Goal: Task Accomplishment & Management: Manage account settings

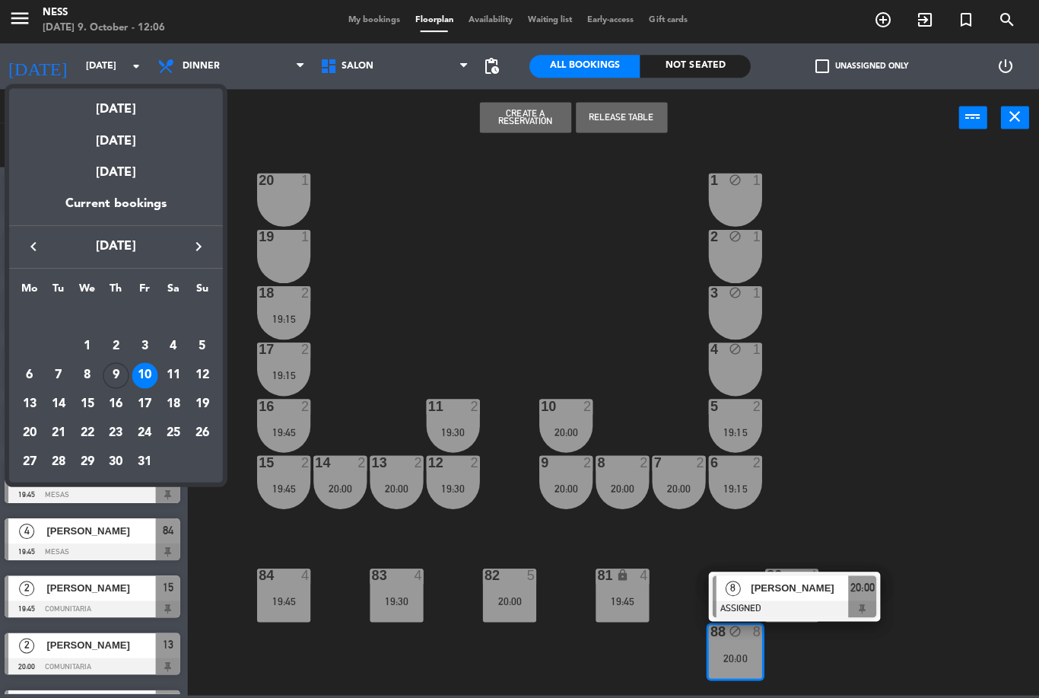
scroll to position [160, 0]
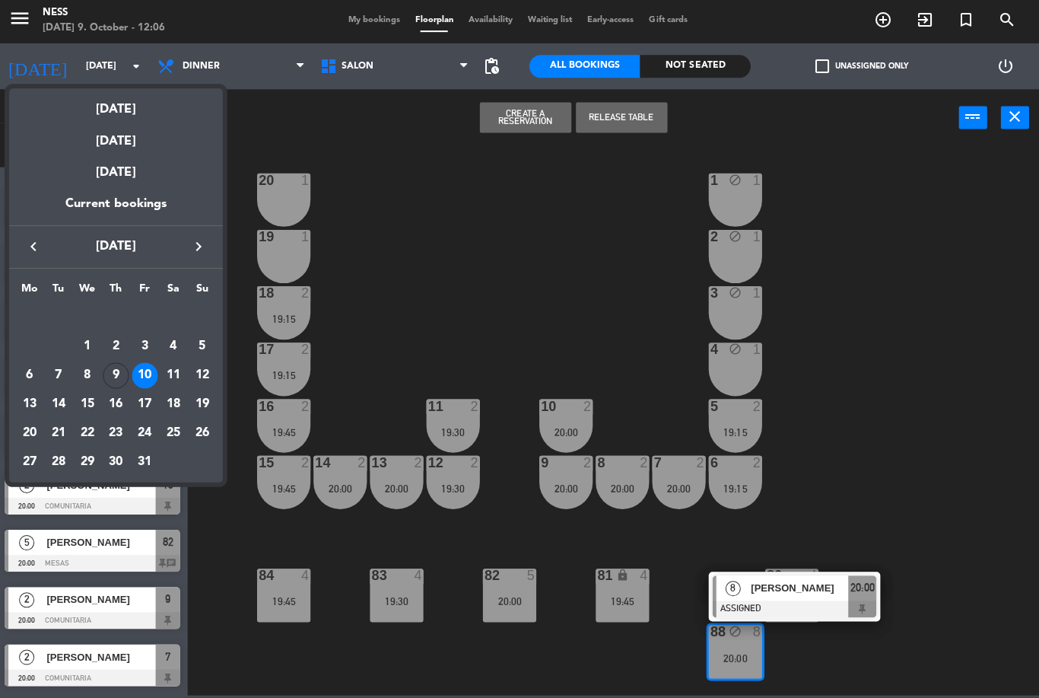
click at [173, 373] on div "11" at bounding box center [176, 377] width 26 height 26
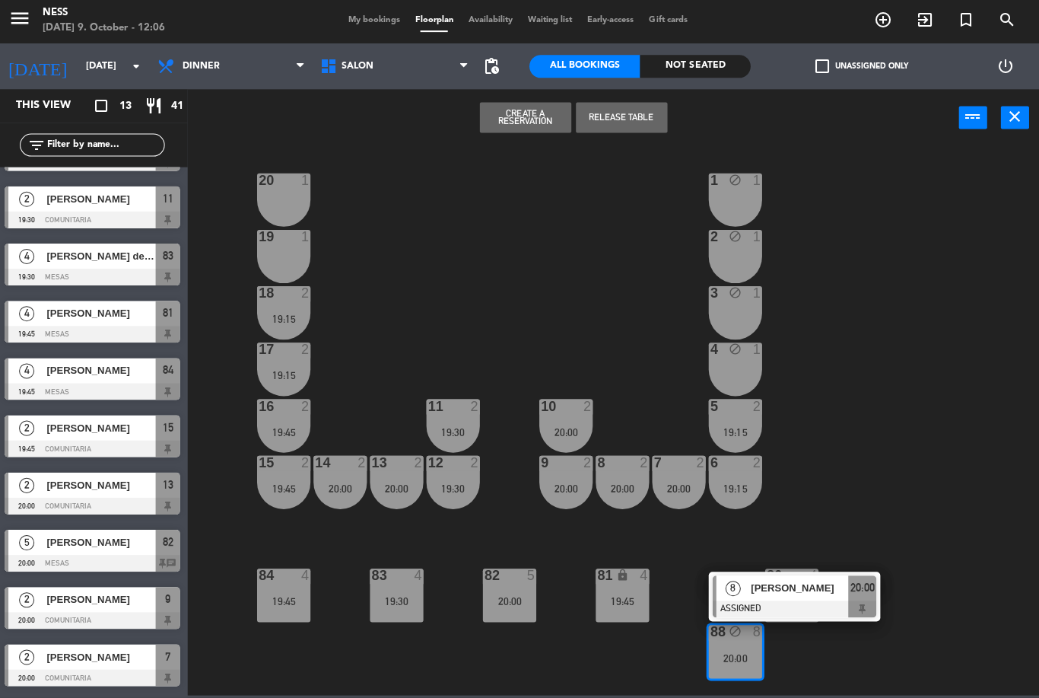
type input "[DATE]"
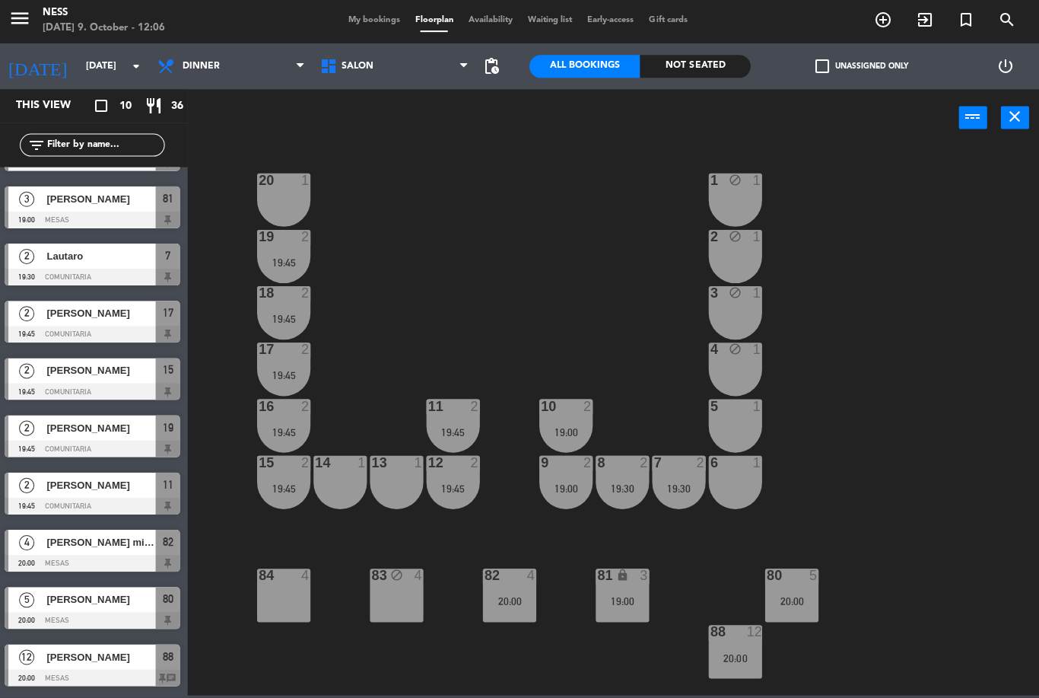
scroll to position [46, 0]
click at [126, 603] on span "[PERSON_NAME]" at bounding box center [103, 600] width 109 height 16
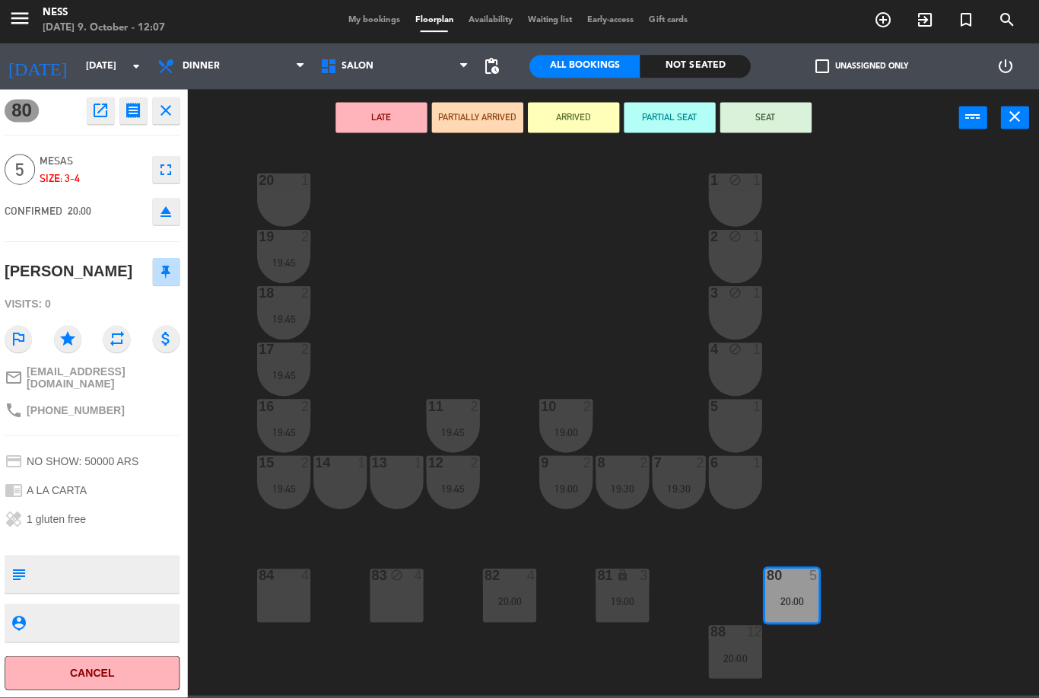
click at [110, 105] on button "open_in_new" at bounding box center [103, 112] width 27 height 27
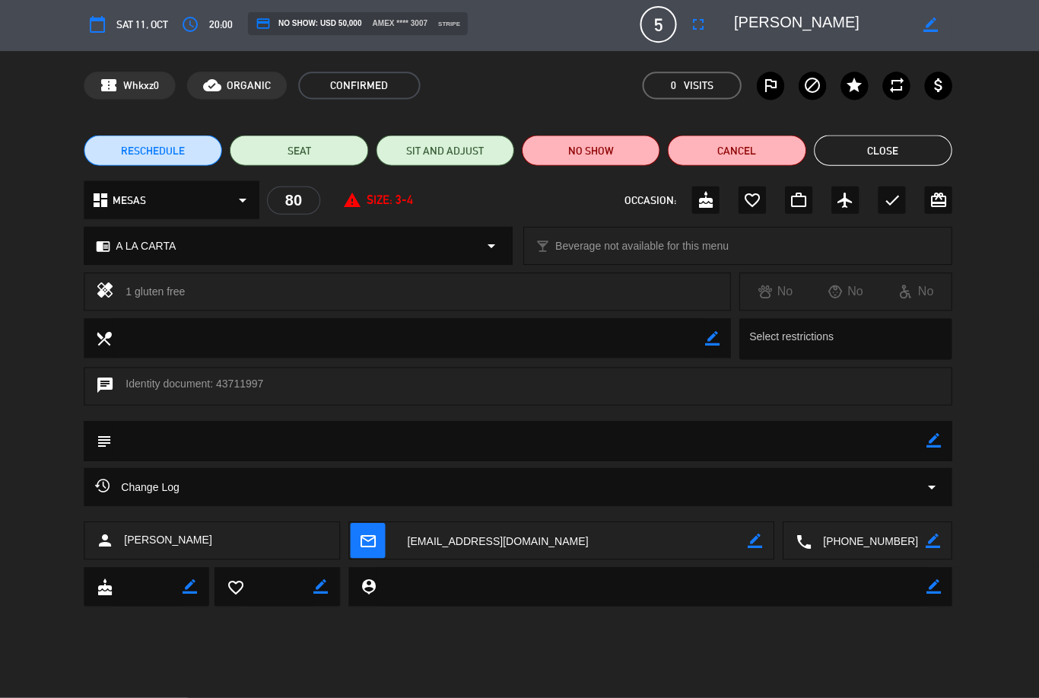
click at [693, 26] on icon "fullscreen" at bounding box center [699, 26] width 18 height 18
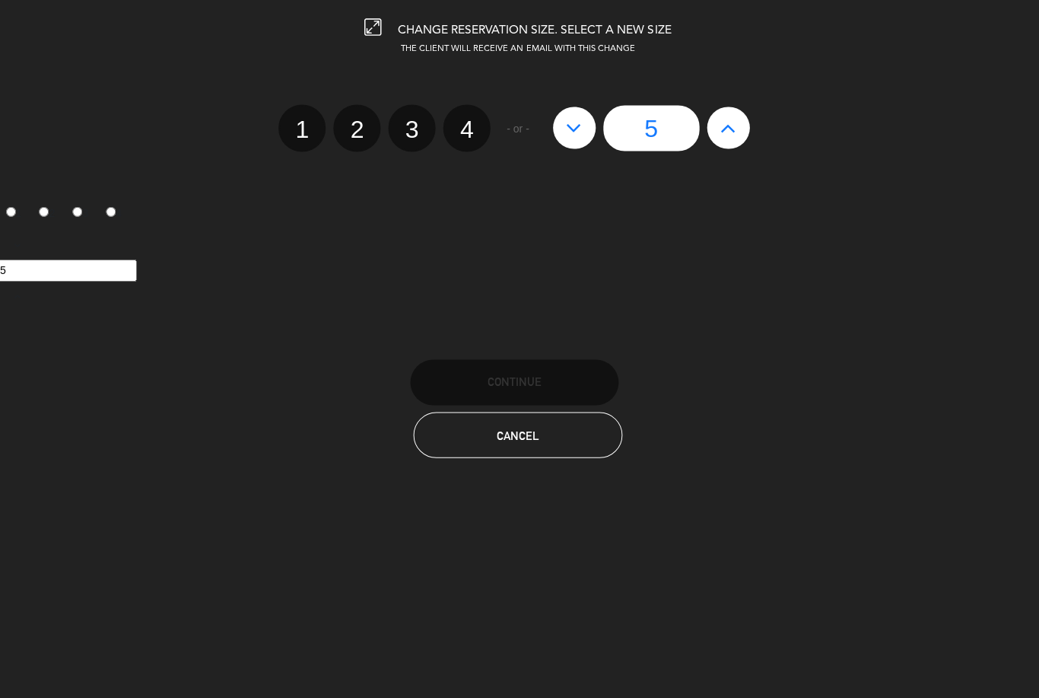
click at [410, 129] on label "3" at bounding box center [413, 130] width 47 height 47
click at [410, 122] on input "3" at bounding box center [412, 118] width 10 height 10
radio input "true"
radio input "false"
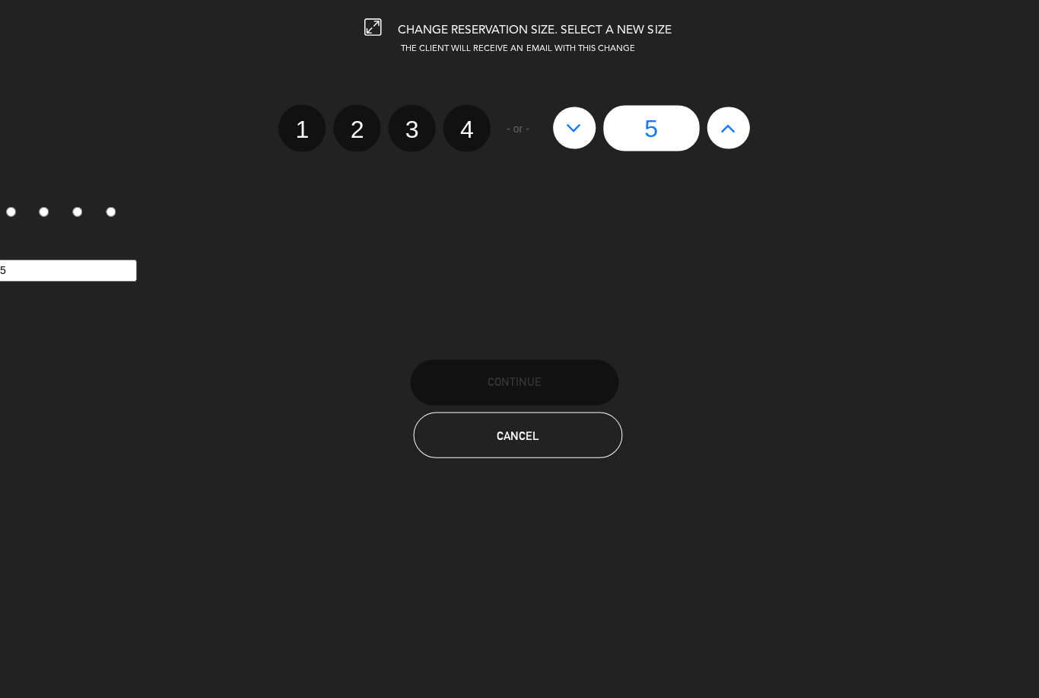
radio input "false"
radio input "true"
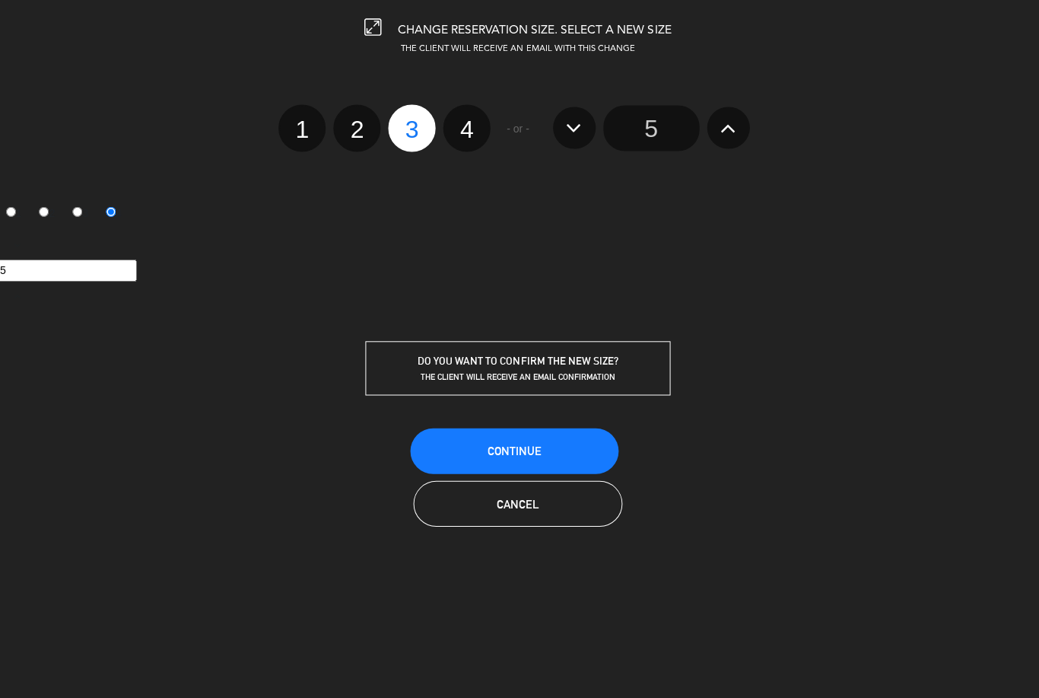
click at [546, 449] on button "Continue" at bounding box center [516, 452] width 208 height 46
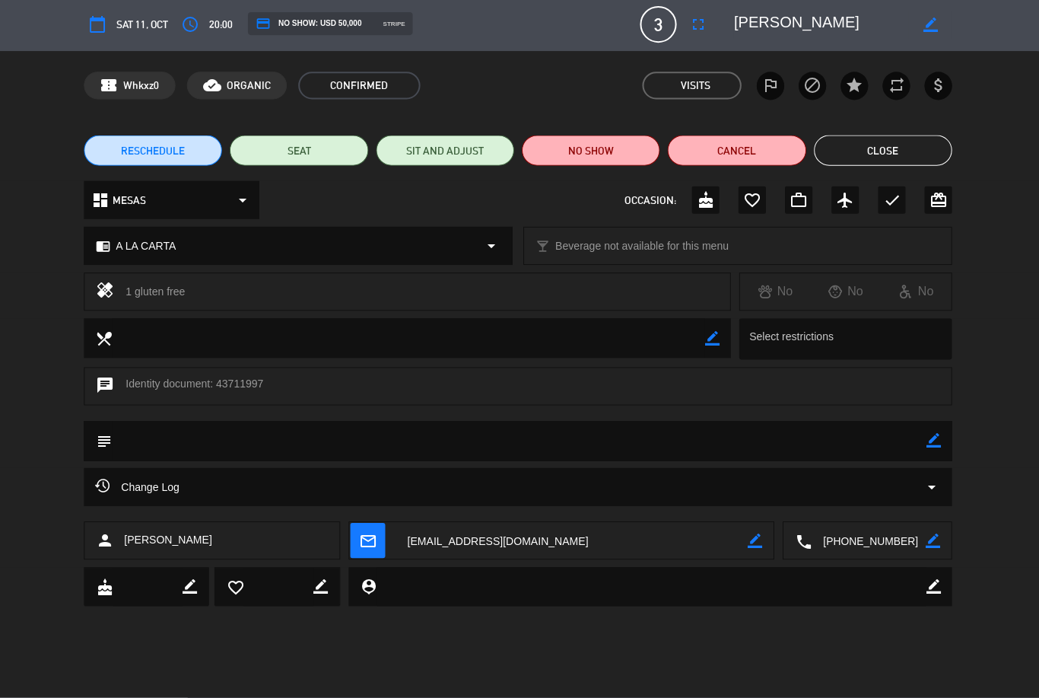
click at [889, 148] on button "Close" at bounding box center [884, 152] width 138 height 30
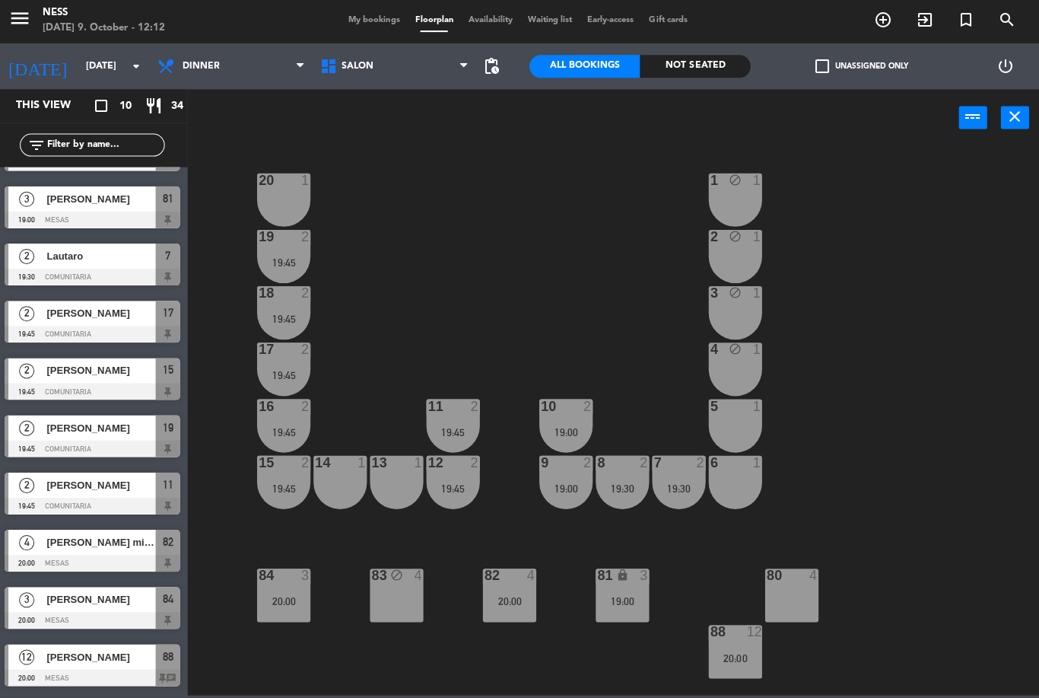
click at [96, 68] on input "[DATE]" at bounding box center [145, 69] width 129 height 26
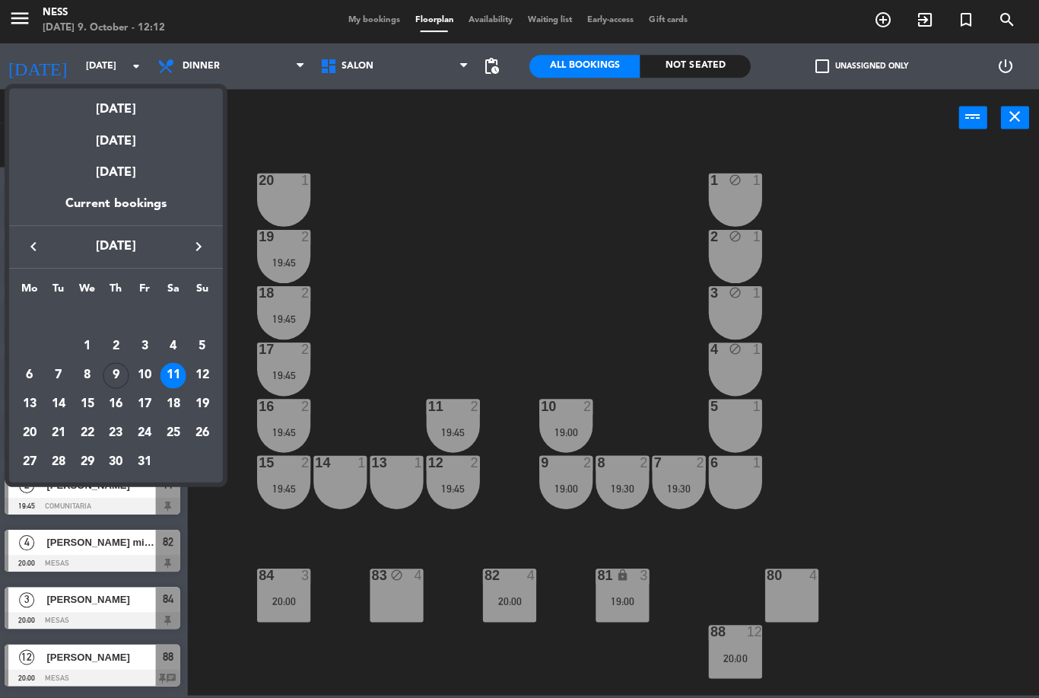
click at [116, 114] on div "[DATE]" at bounding box center [118, 106] width 213 height 31
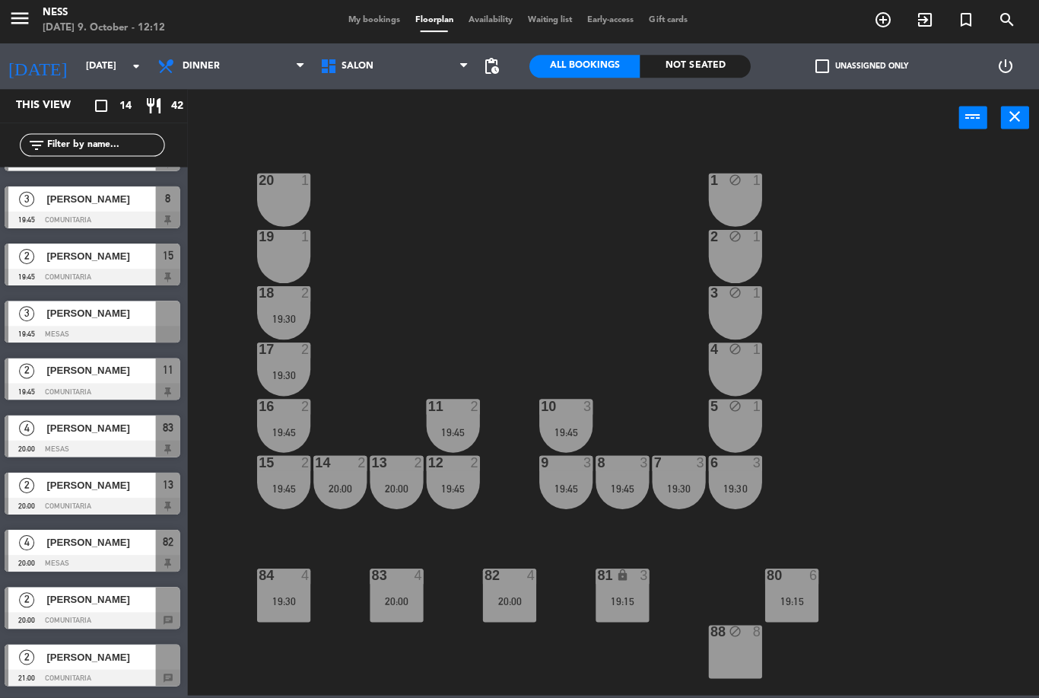
scroll to position [274, 0]
click at [790, 600] on div "19:15" at bounding box center [792, 601] width 53 height 11
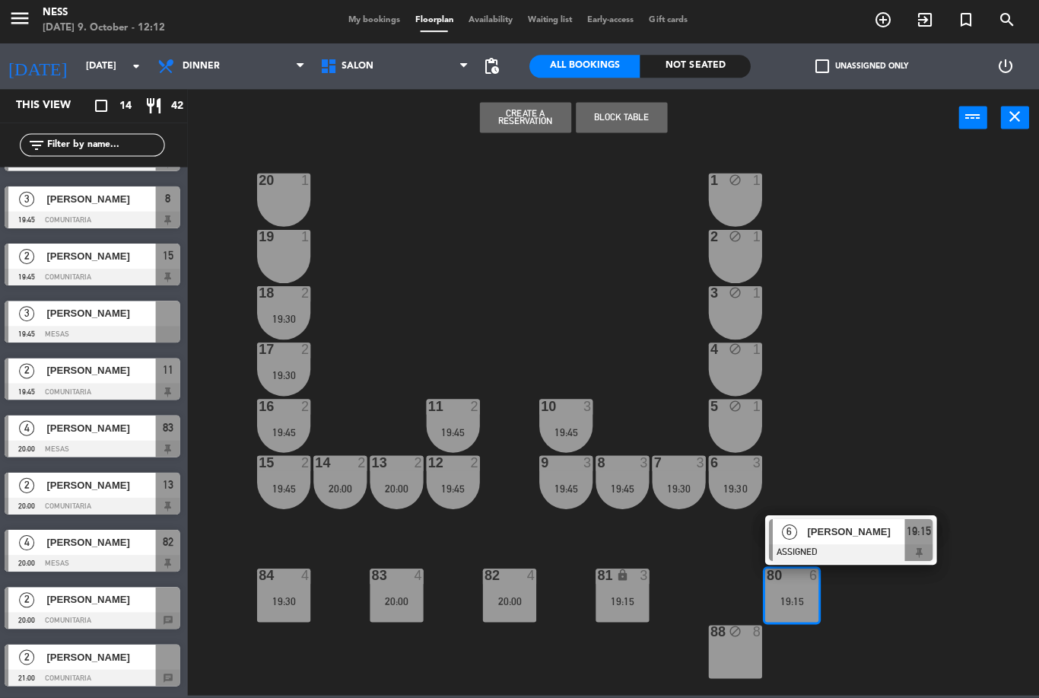
click at [819, 622] on div "80 6 19:15 6 [PERSON_NAME] ASSIGNED 19:15" at bounding box center [792, 595] width 53 height 53
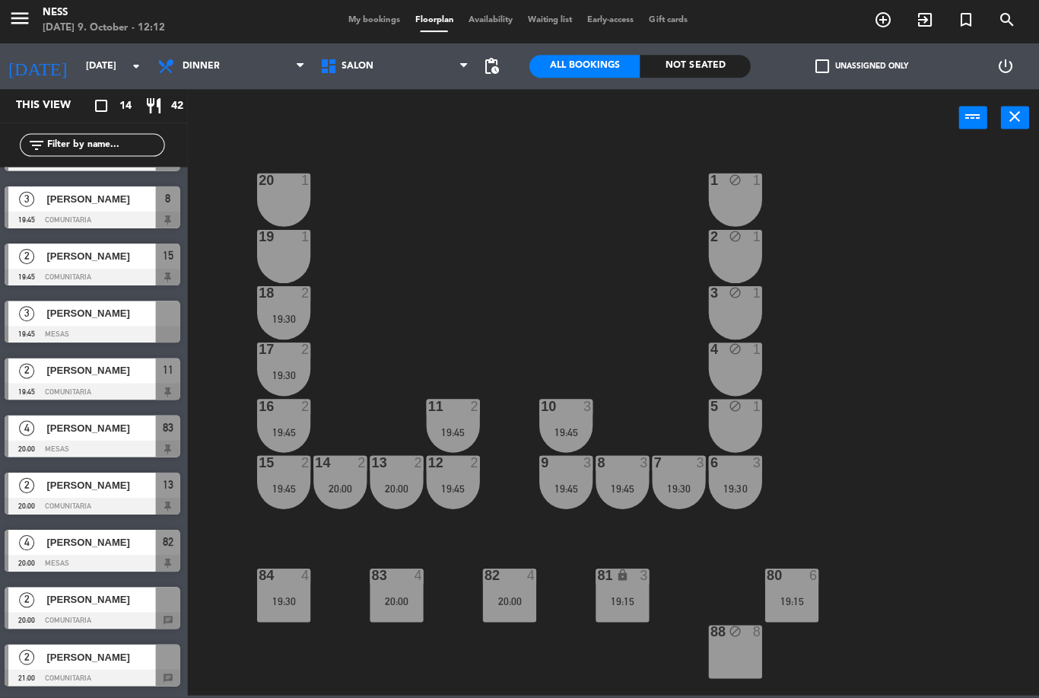
click at [880, 640] on div "20 1 1 block 1 19 1 2 block 1 18 2 19:30 3 block 1 17 2 19:30 4 block 1 16 2 19…" at bounding box center [620, 421] width 838 height 547
click at [126, 328] on div at bounding box center [95, 335] width 175 height 17
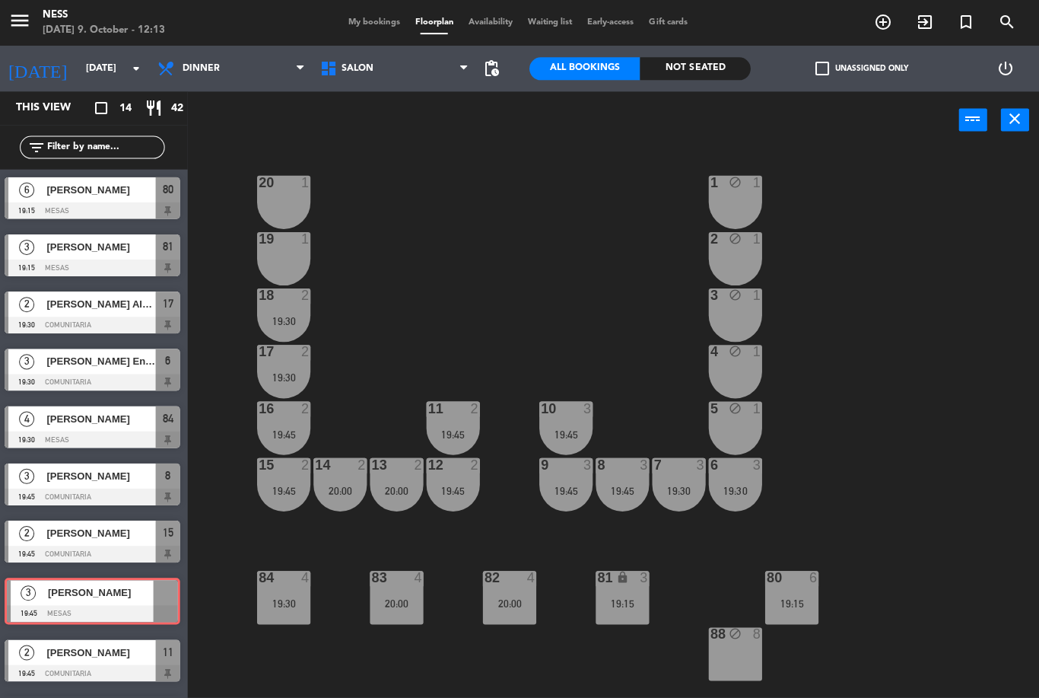
click at [100, 597] on div "[PERSON_NAME]" at bounding box center [102, 590] width 107 height 25
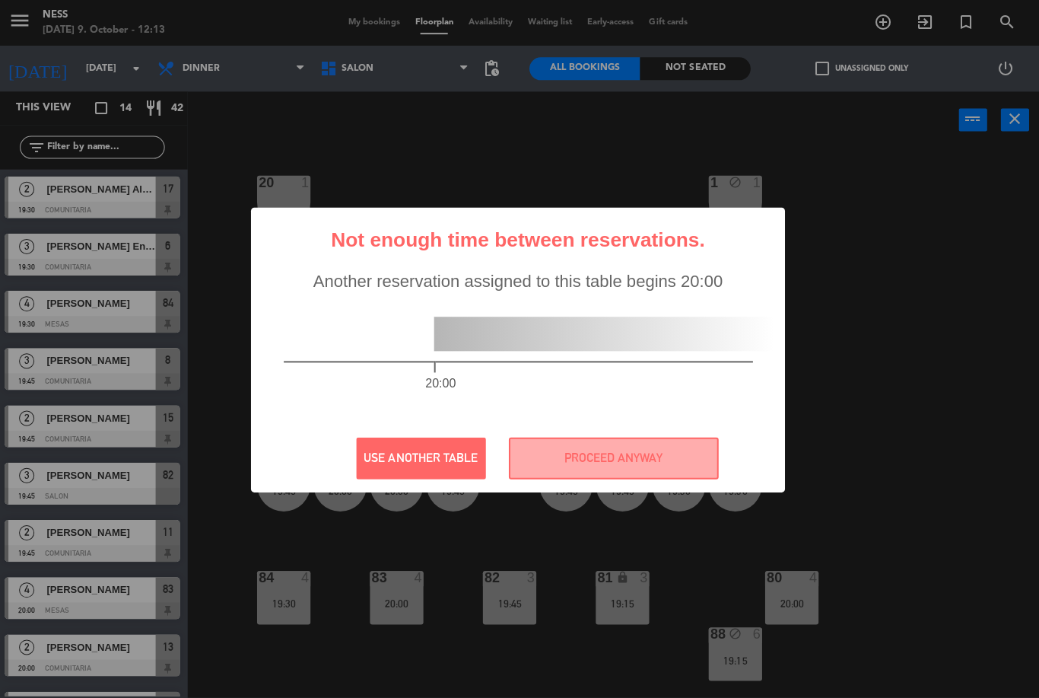
scroll to position [0, 0]
click at [418, 463] on button "USE ANOTHER TABLE" at bounding box center [422, 457] width 129 height 42
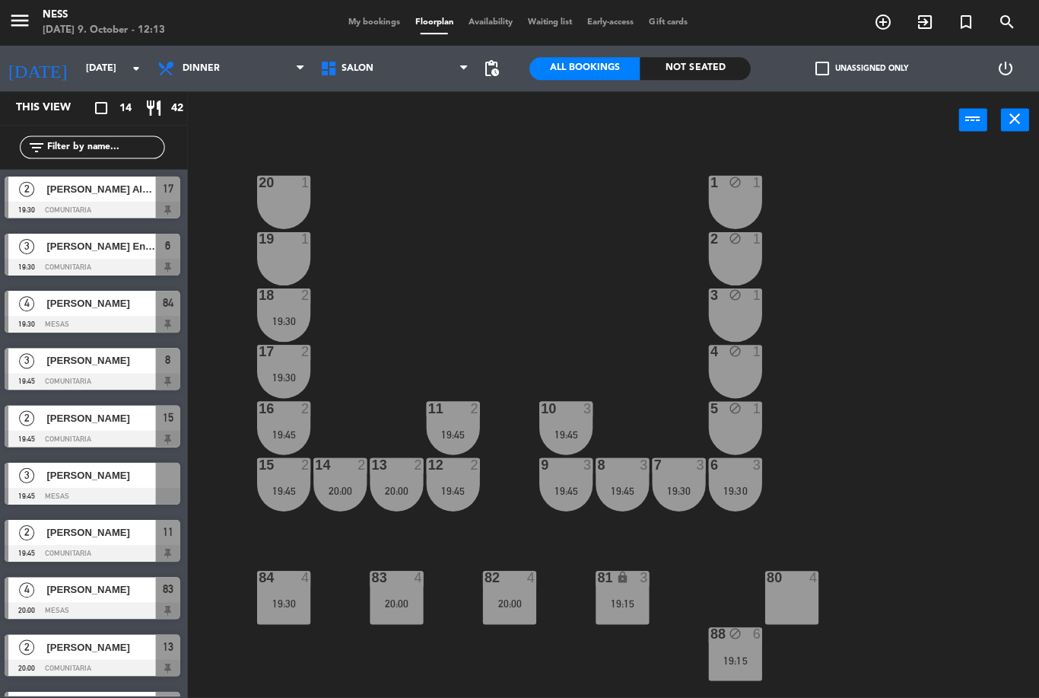
click at [527, 600] on div "20:00" at bounding box center [511, 601] width 53 height 11
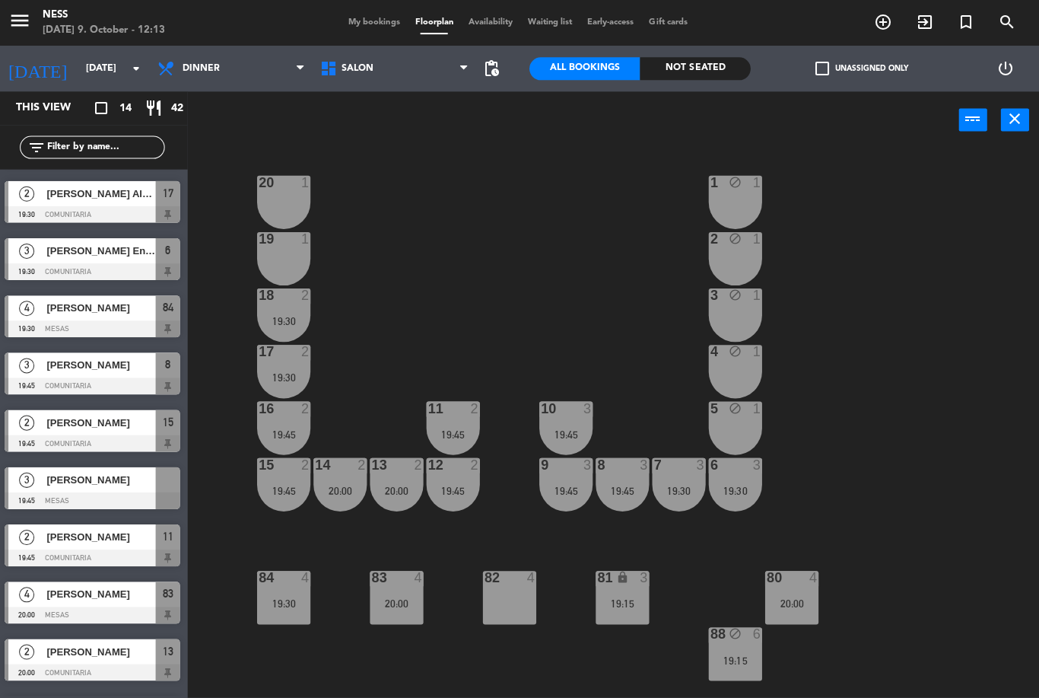
scroll to position [109, 0]
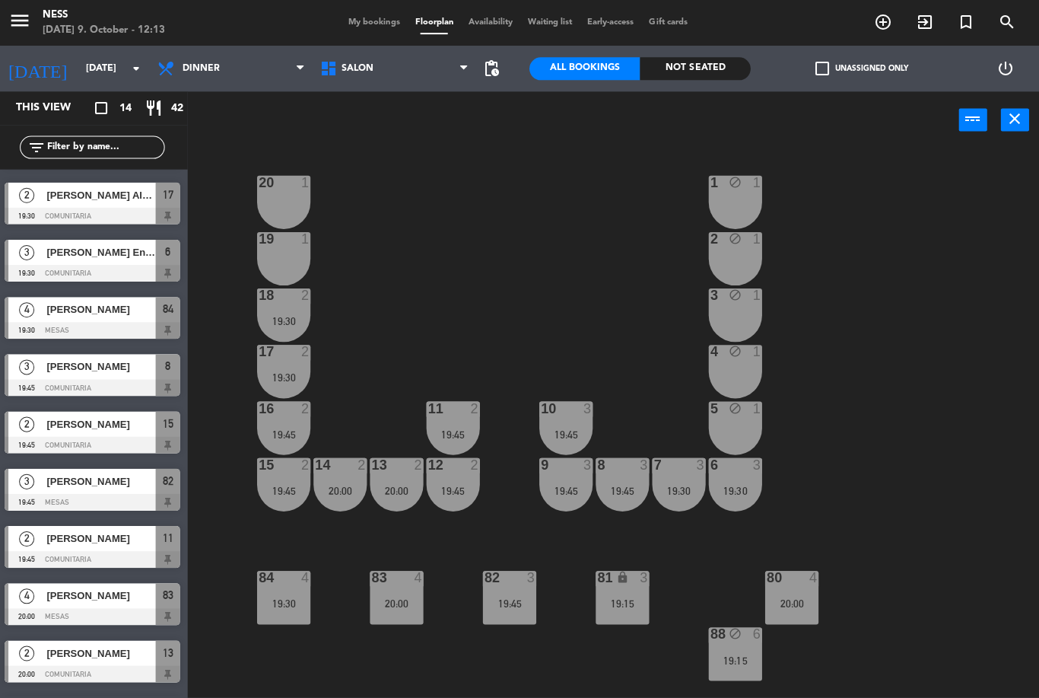
click at [456, 653] on div "20 1 1 block 1 19 1 2 block 1 18 2 19:30 3 block 1 17 2 19:30 4 block 1 16 2 19…" at bounding box center [620, 421] width 838 height 547
click at [287, 606] on div "19:30" at bounding box center [285, 601] width 53 height 11
click at [344, 648] on div "20 1 1 block 1 19 1 2 block 1 18 2 19:30 3 block 1 17 2 19:30 4 block 1 16 2 19…" at bounding box center [620, 421] width 838 height 547
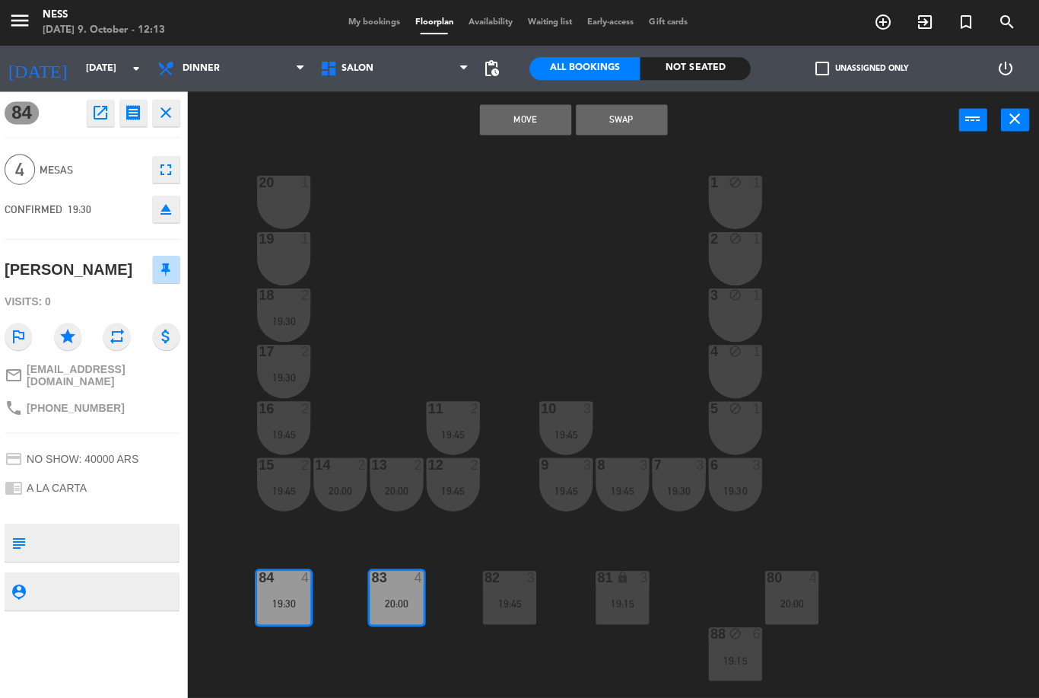
click at [643, 127] on button "Swap" at bounding box center [622, 119] width 91 height 30
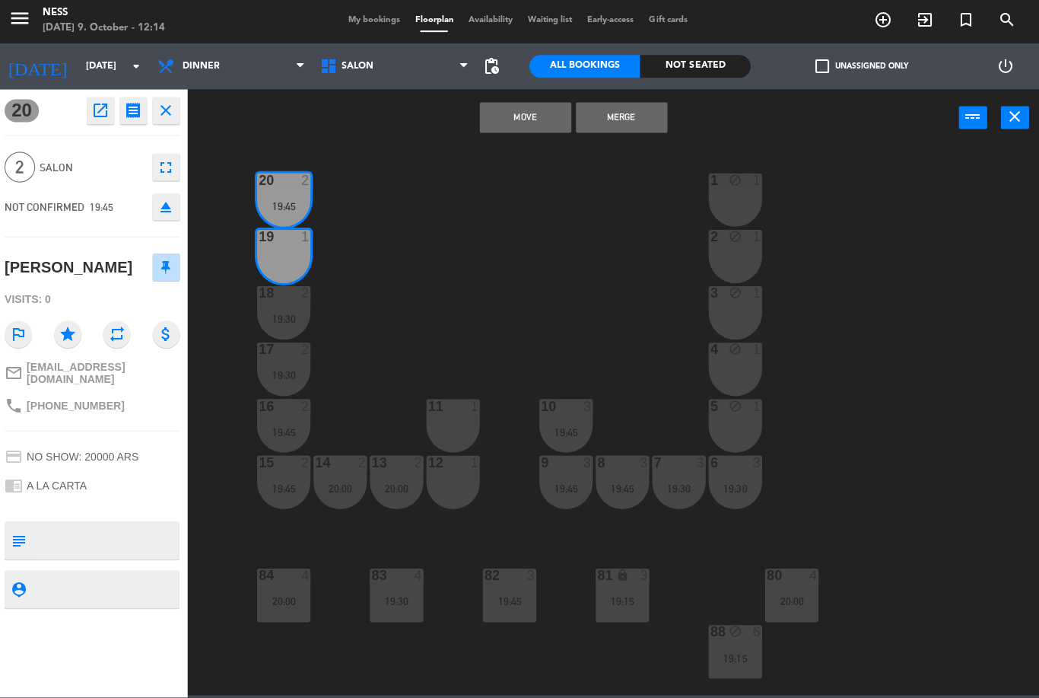
click at [635, 125] on button "Merge" at bounding box center [622, 119] width 91 height 30
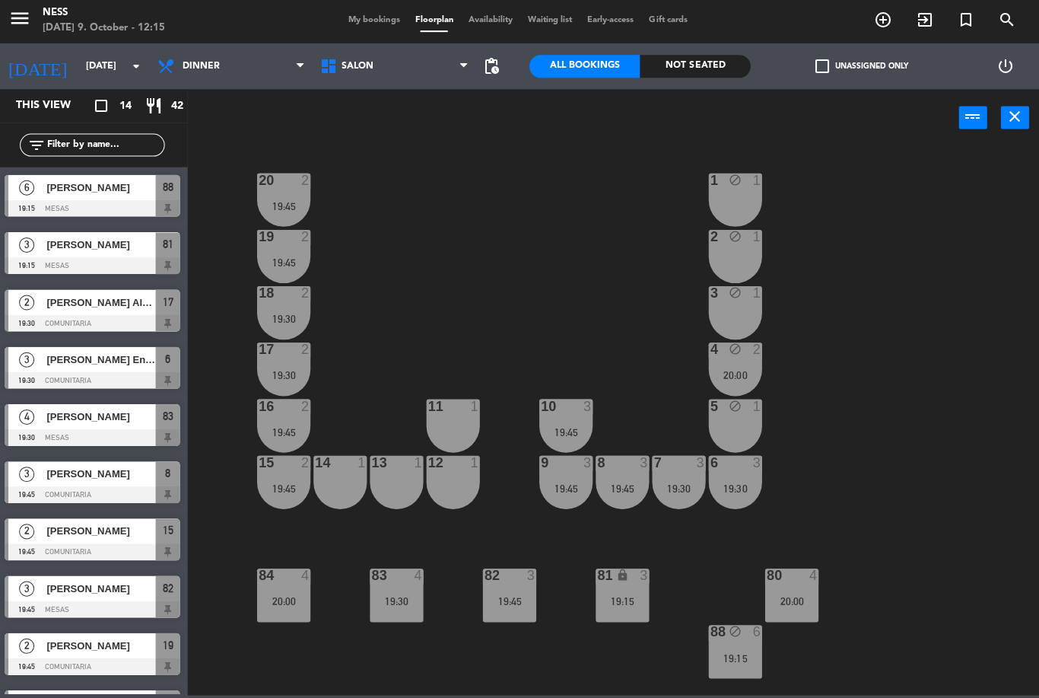
scroll to position [58, 0]
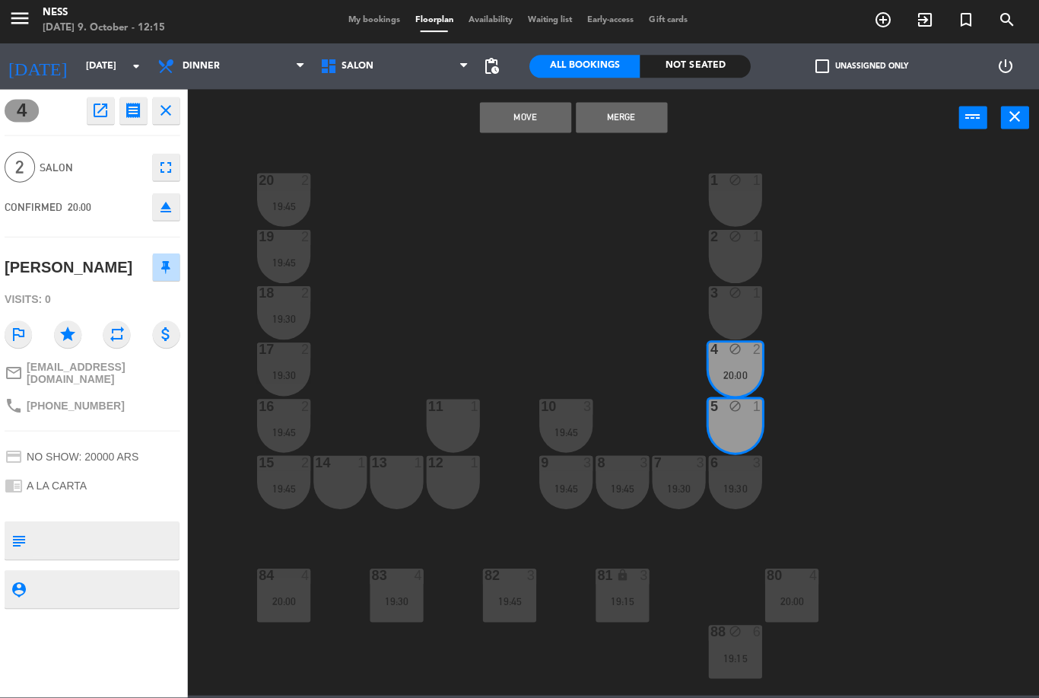
click at [645, 119] on button "Merge" at bounding box center [622, 119] width 91 height 30
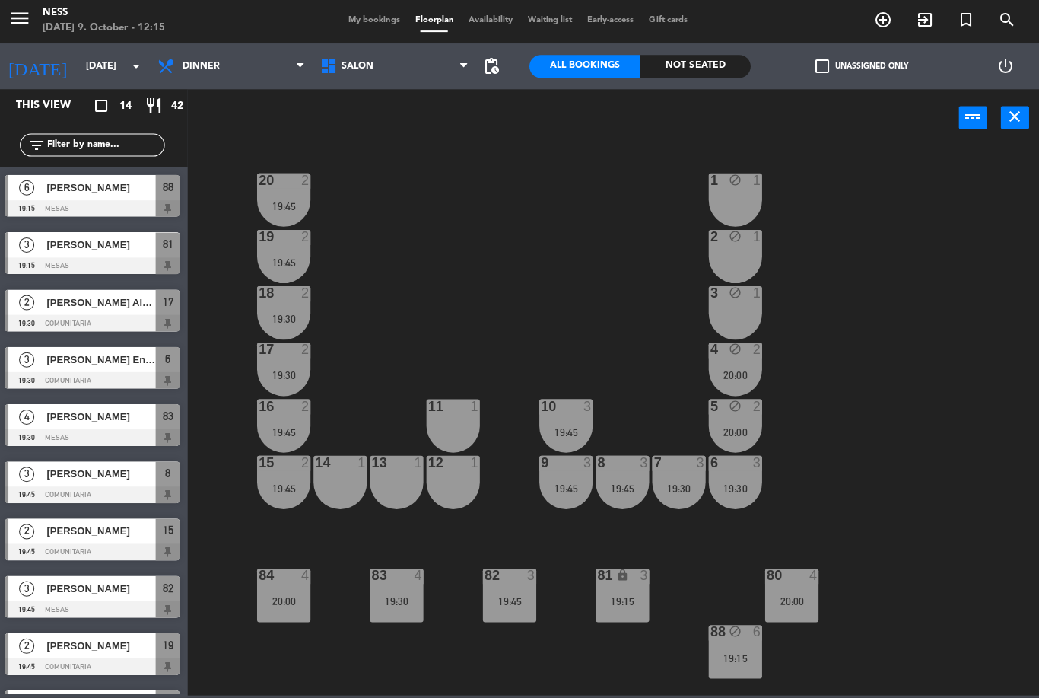
scroll to position [0, 0]
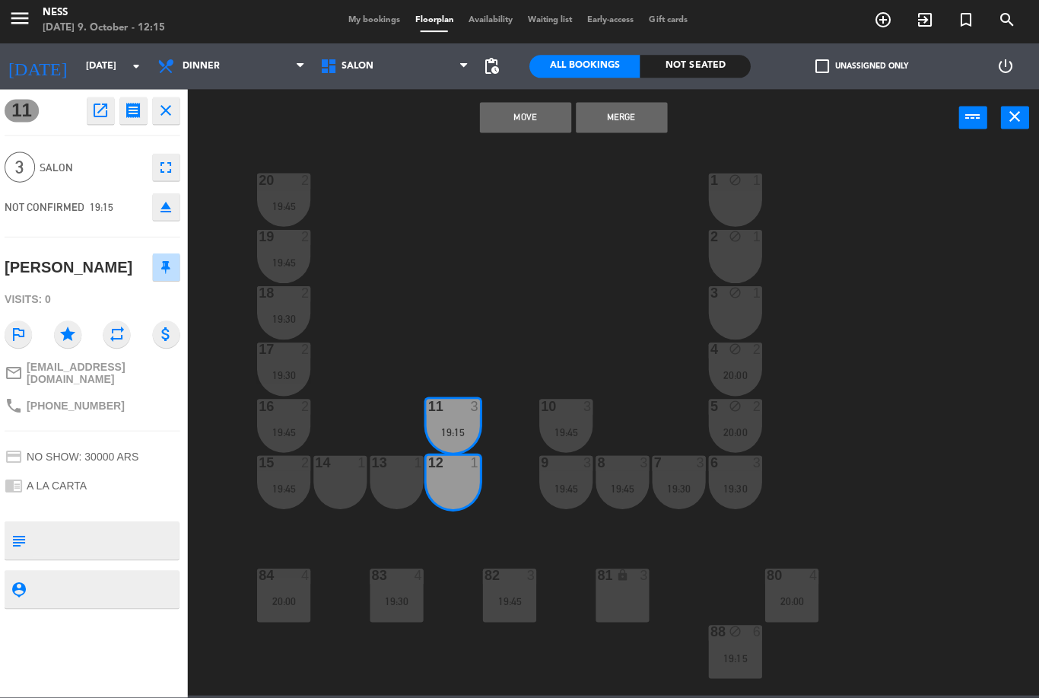
click at [403, 483] on div "13 1" at bounding box center [398, 482] width 53 height 53
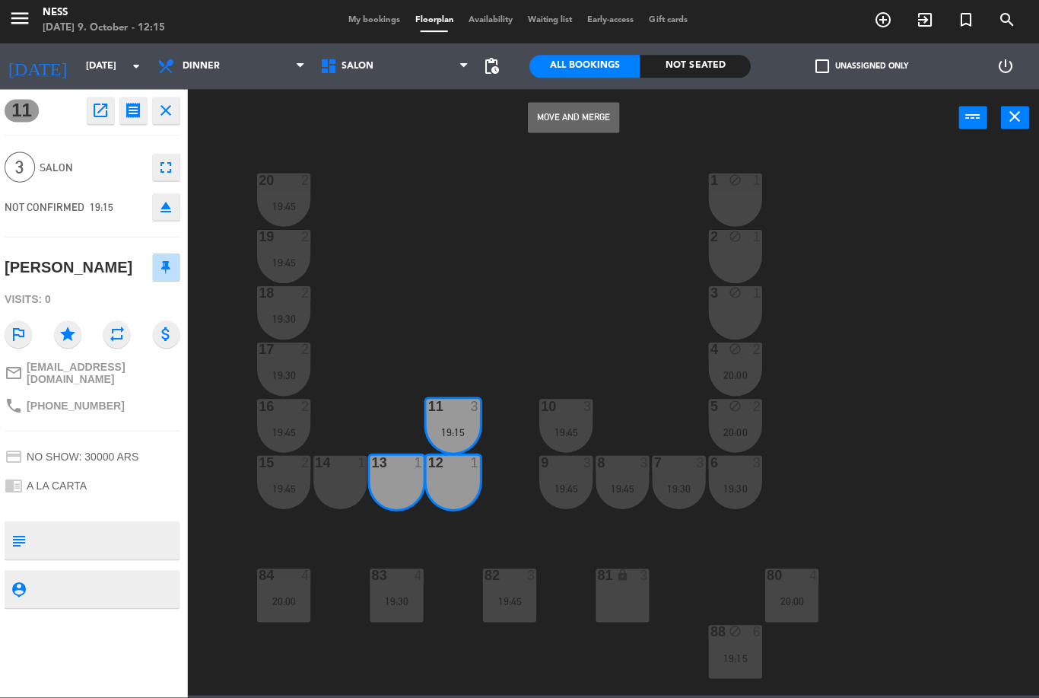
click at [396, 479] on div "13 1" at bounding box center [398, 482] width 53 height 53
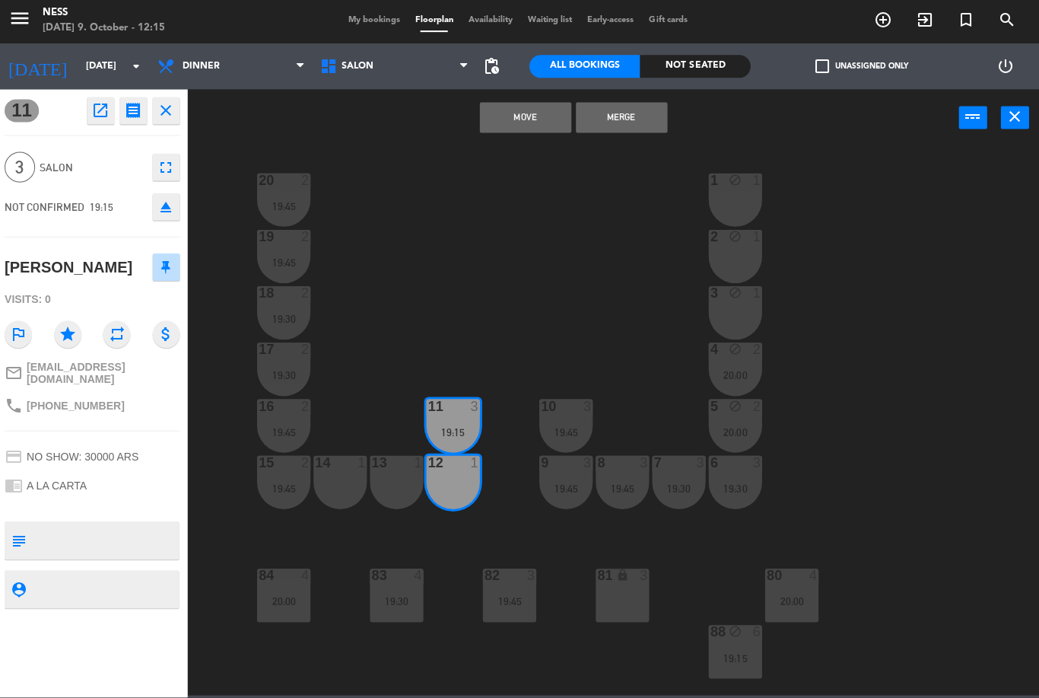
click at [400, 483] on div "13 1" at bounding box center [398, 482] width 53 height 53
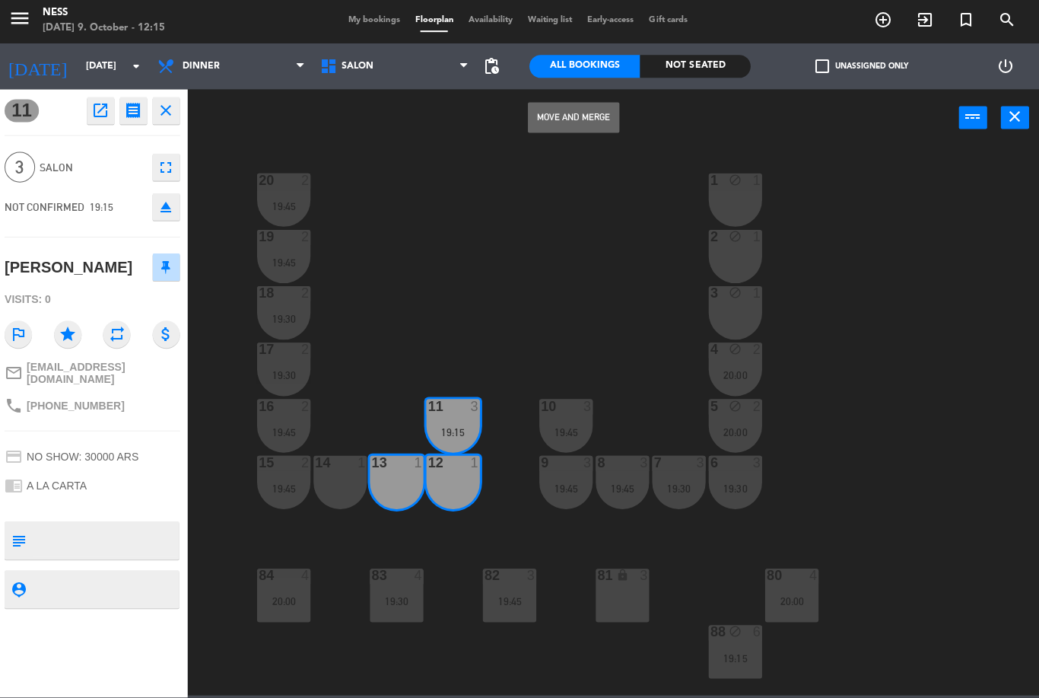
click at [606, 119] on button "Move and Merge" at bounding box center [575, 119] width 91 height 30
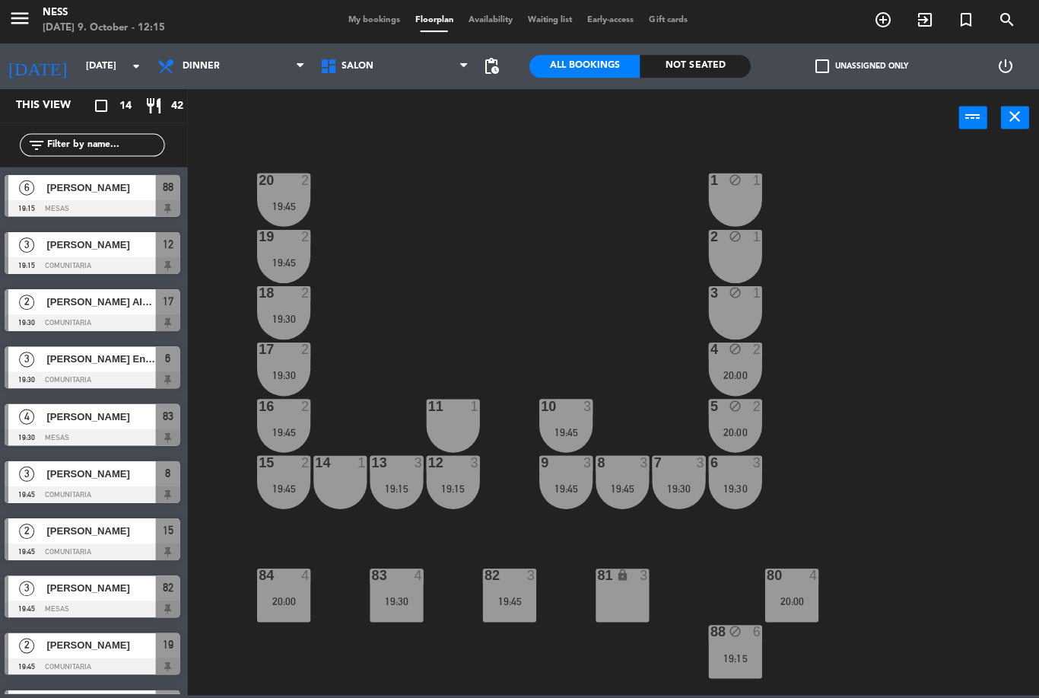
click at [450, 426] on div "11 1" at bounding box center [454, 426] width 53 height 53
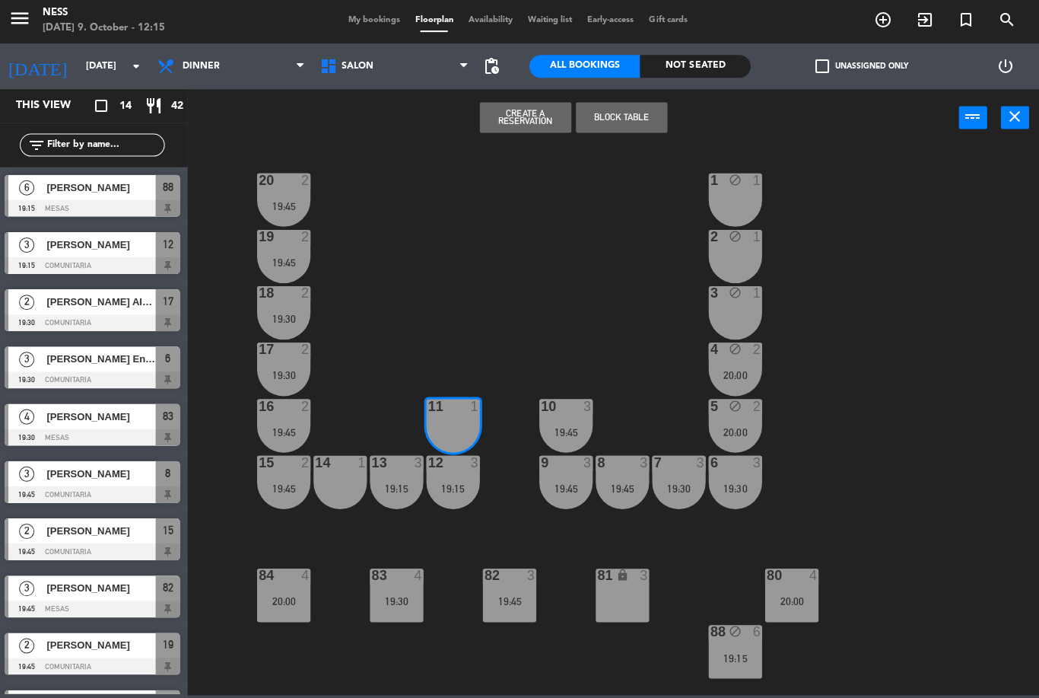
click at [655, 129] on button "Block Table" at bounding box center [622, 119] width 91 height 30
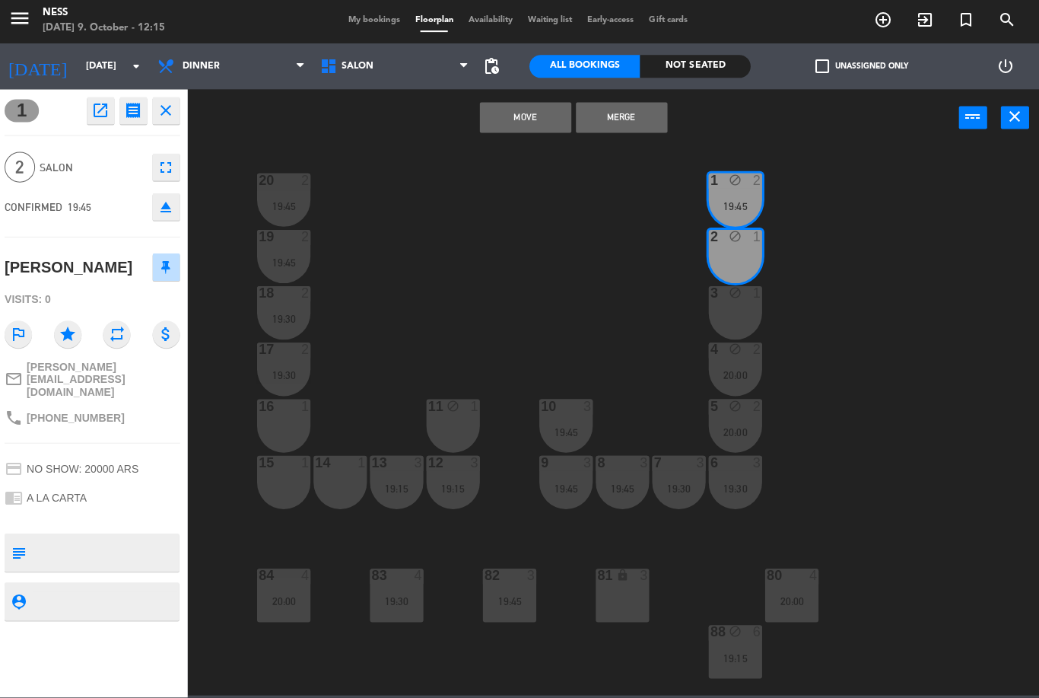
click at [660, 121] on button "Merge" at bounding box center [622, 119] width 91 height 30
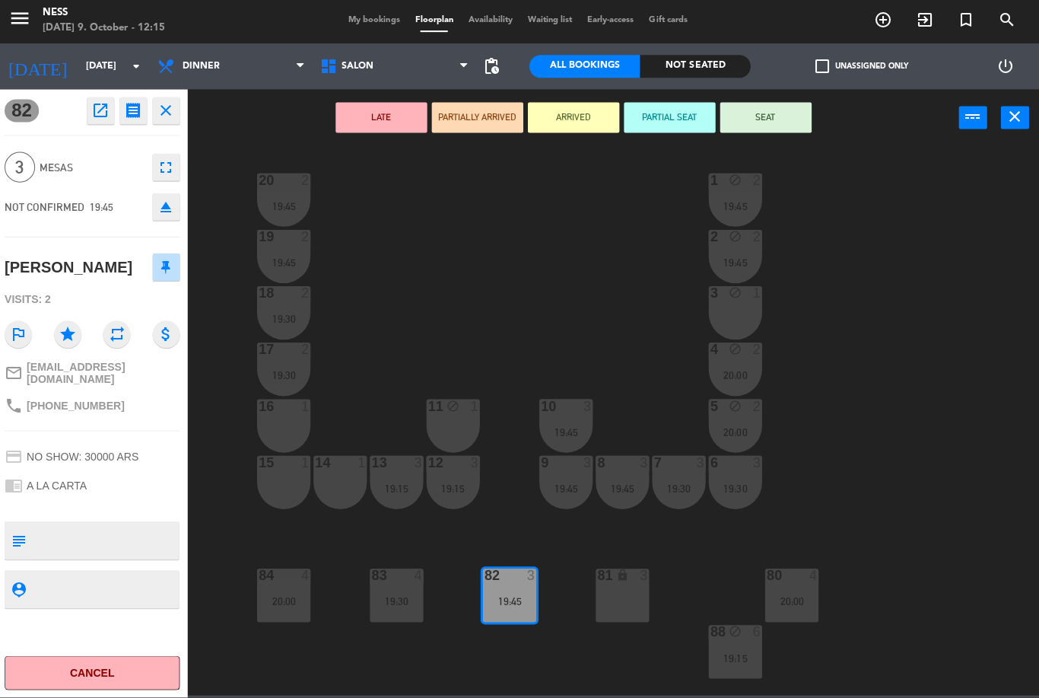
click at [698, 288] on div "3" at bounding box center [710, 295] width 25 height 14
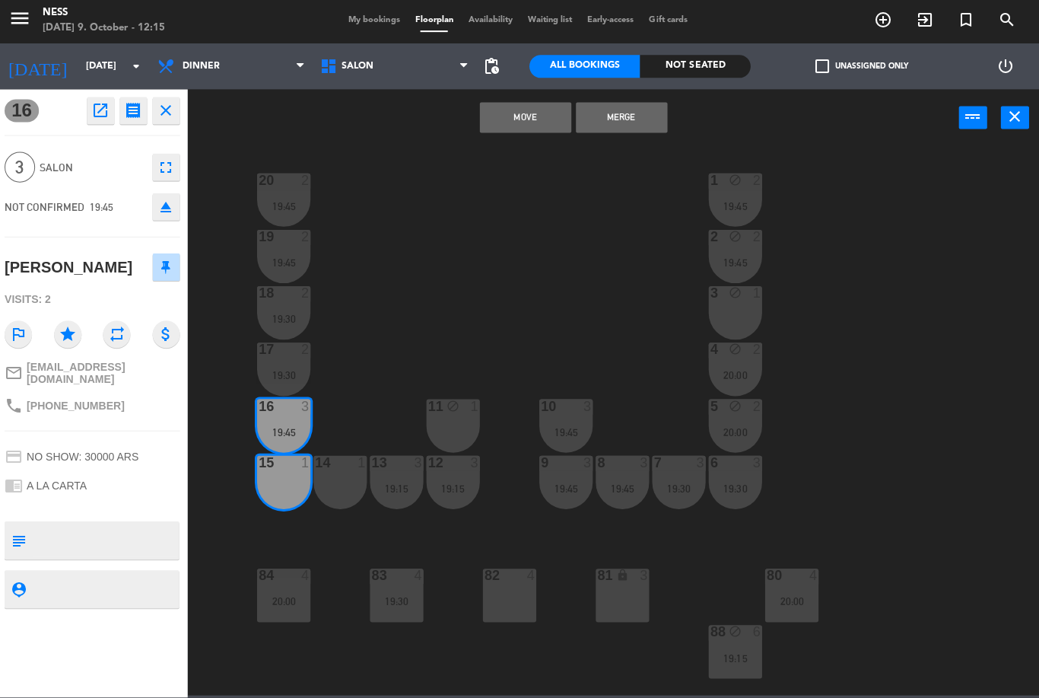
click at [355, 476] on div "14 1" at bounding box center [342, 482] width 53 height 53
click at [637, 123] on button "Merge" at bounding box center [622, 119] width 91 height 30
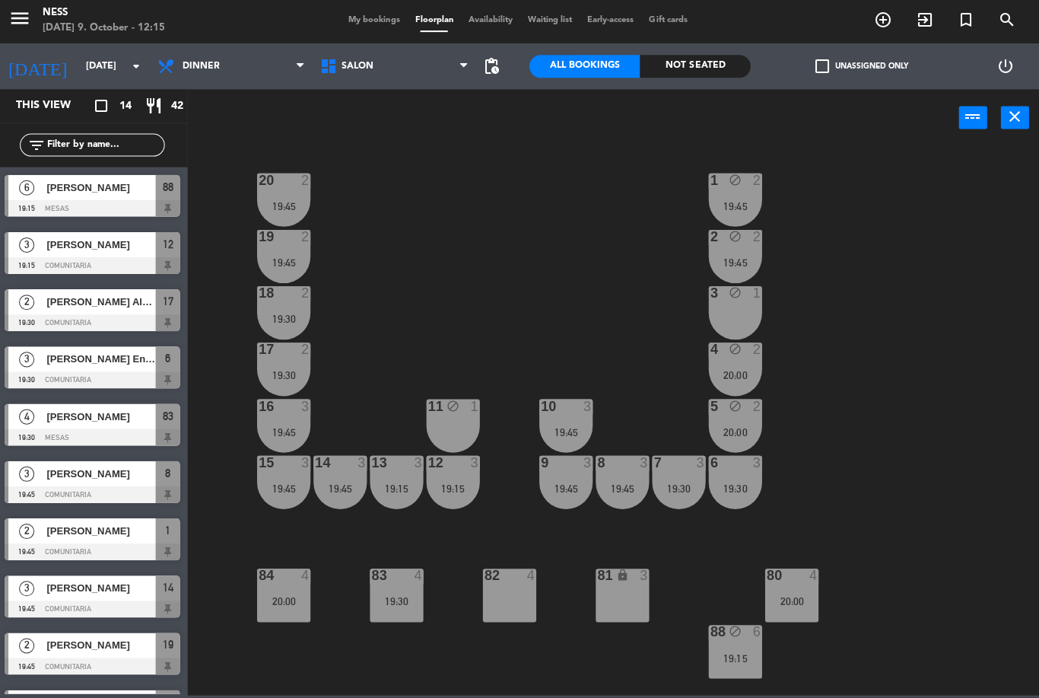
click at [748, 364] on div "4 block 2 20:00" at bounding box center [736, 370] width 53 height 53
click at [893, 328] on div "20 2 19:45 1 block 2 19:45 19 2 19:45 2 block 2 19:45 18 2 19:30 3 block 1 17 2…" at bounding box center [620, 421] width 838 height 547
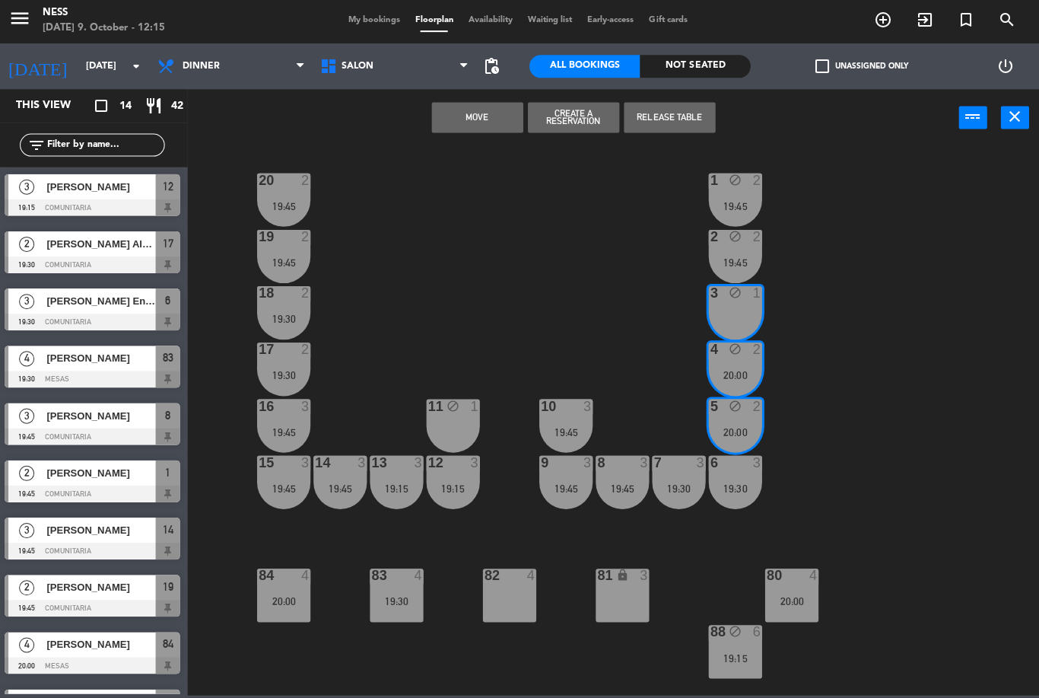
click at [919, 268] on div "20 2 19:45 1 block 2 19:45 19 2 19:45 2 block 2 19:45 18 2 19:30 3 block 1 17 2…" at bounding box center [620, 421] width 838 height 547
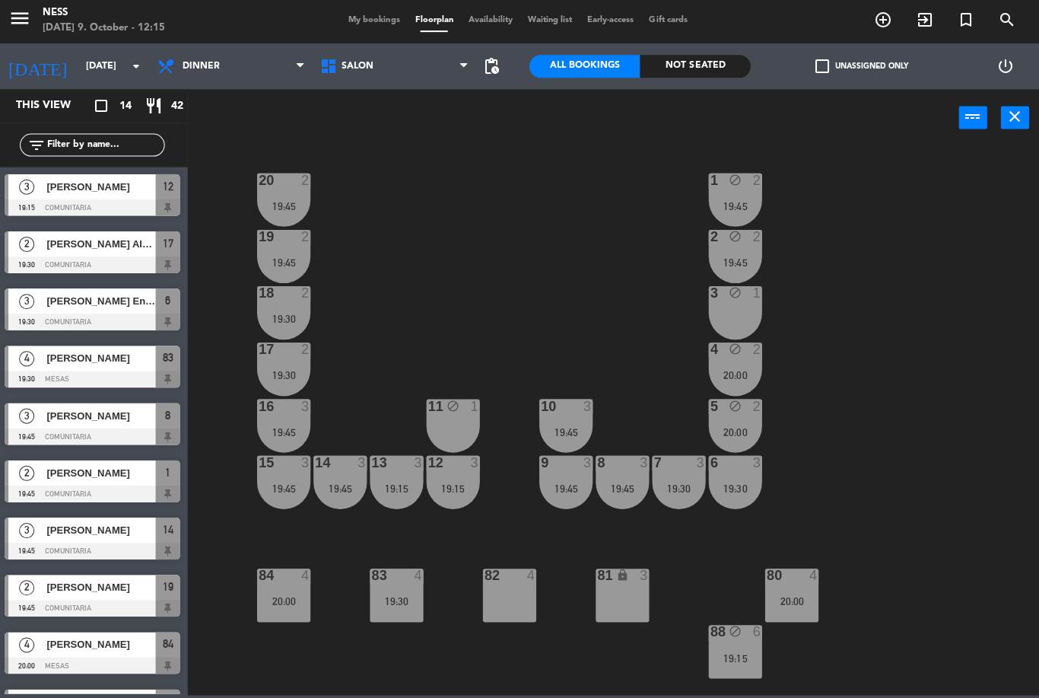
click at [746, 202] on div "19:45" at bounding box center [736, 207] width 53 height 11
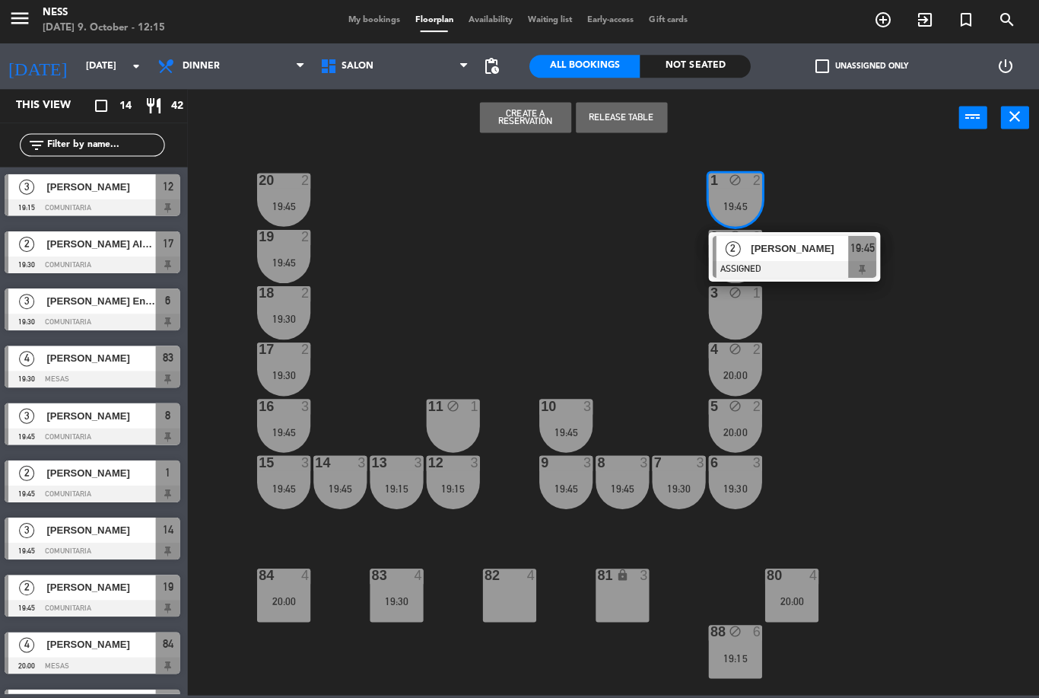
click at [797, 256] on span "[PERSON_NAME]" at bounding box center [800, 250] width 97 height 16
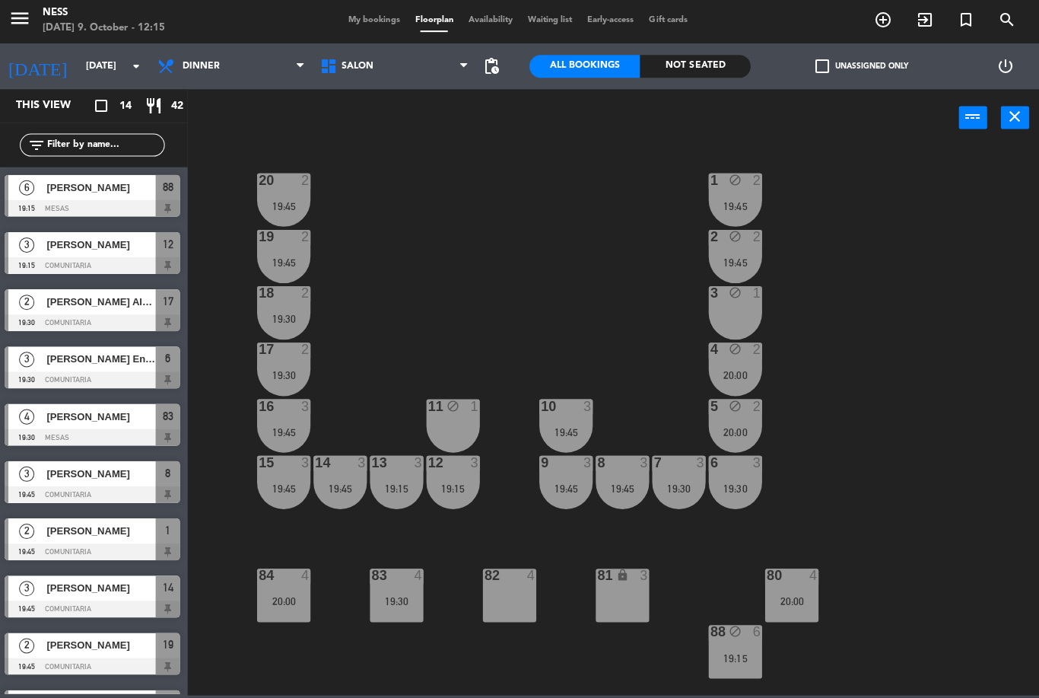
click at [738, 362] on div "4 block 2 20:00" at bounding box center [736, 370] width 53 height 53
click at [972, 339] on div "20 2 19:45 1 block 2 19:45 19 2 19:45 2 block 2 19:45 18 2 19:30 3 block 1 17 2…" at bounding box center [620, 421] width 838 height 547
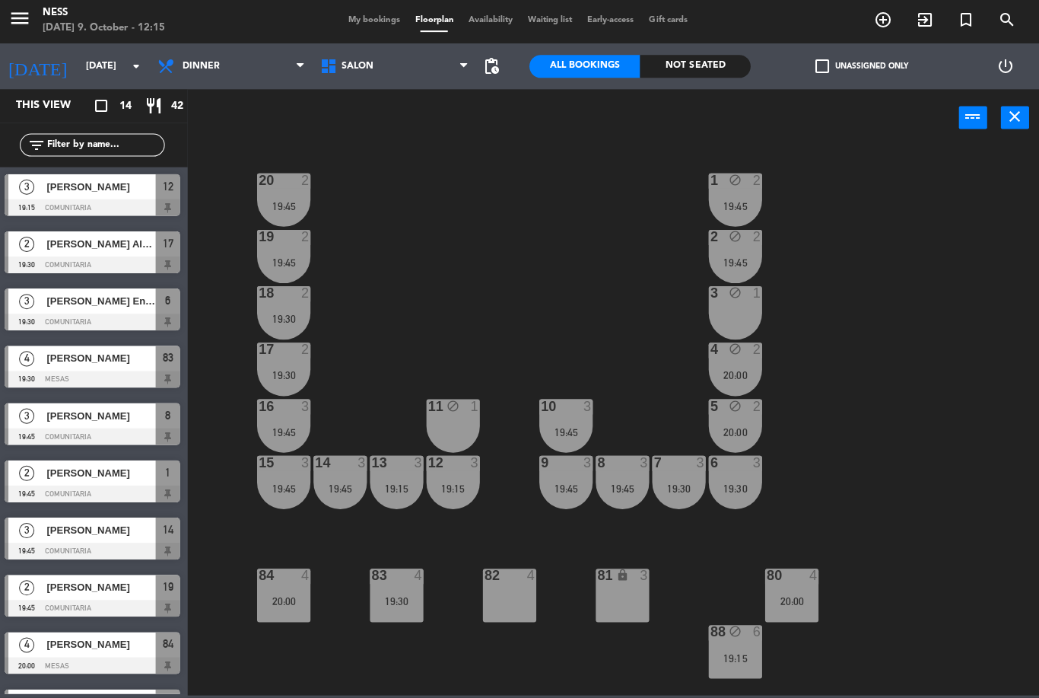
click at [742, 422] on div "5 block 2 20:00" at bounding box center [736, 426] width 53 height 53
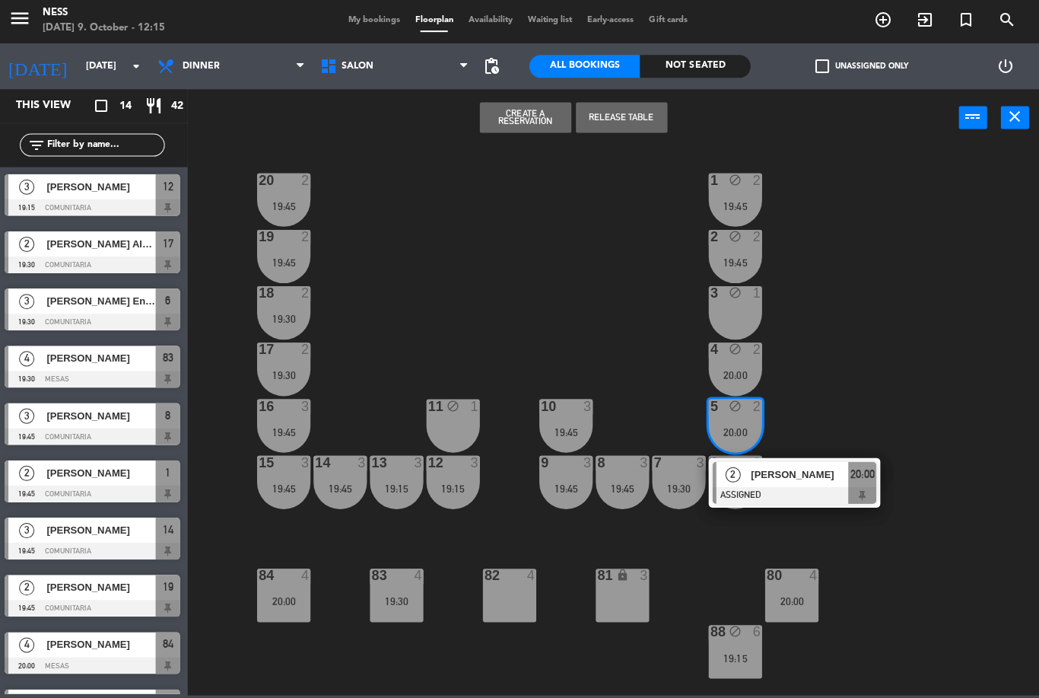
click at [794, 482] on div "[PERSON_NAME]" at bounding box center [799, 475] width 99 height 25
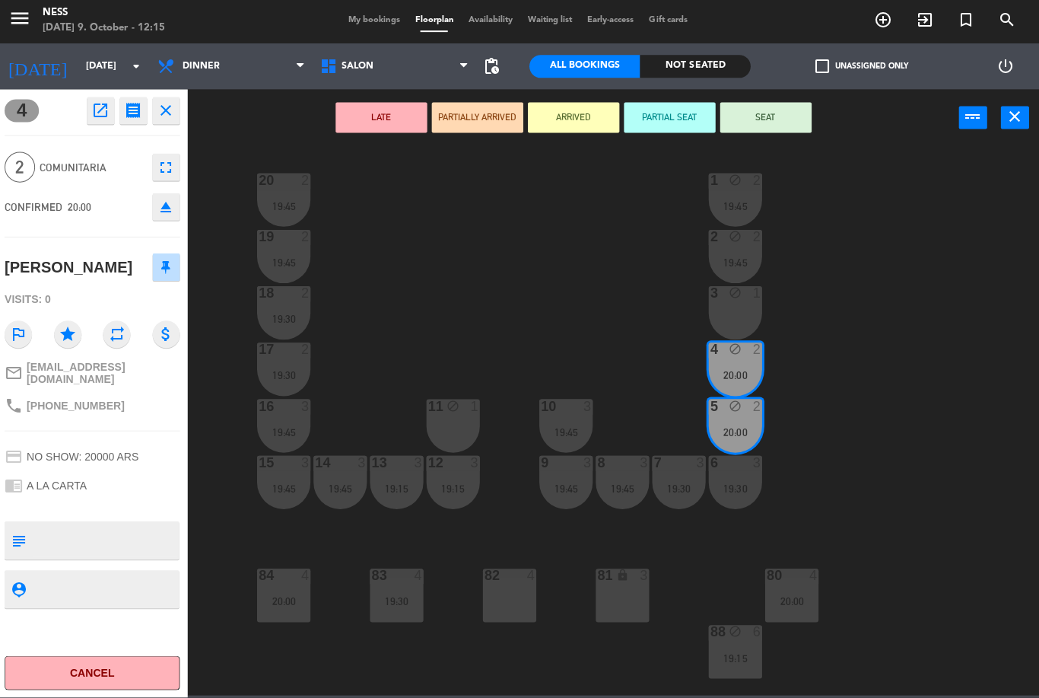
click at [168, 213] on icon "eject" at bounding box center [169, 208] width 18 height 18
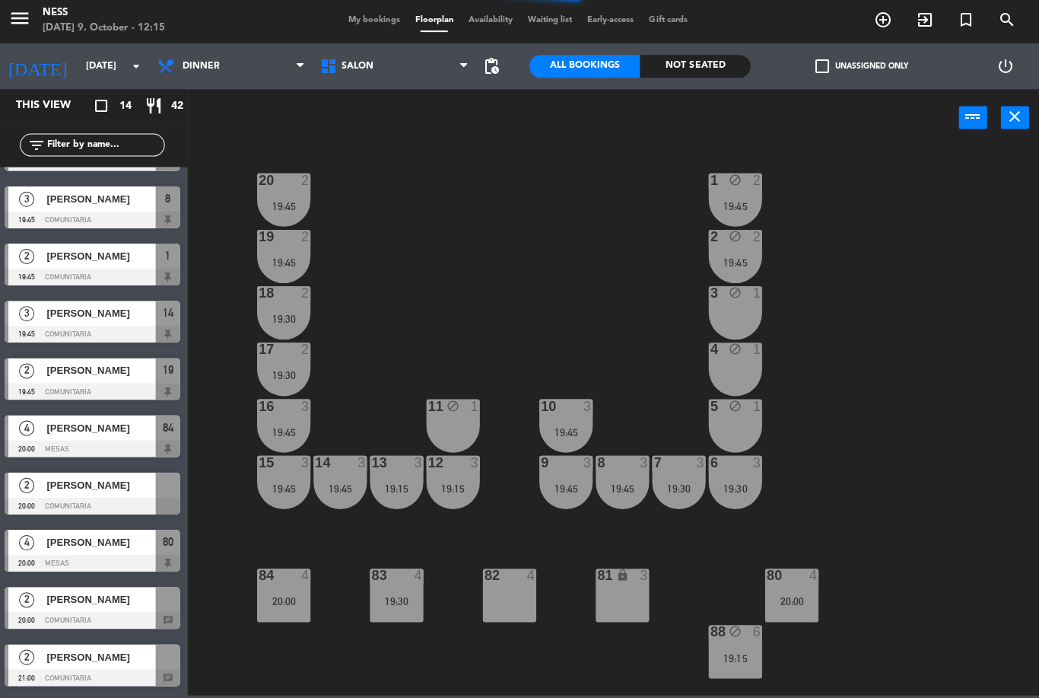
scroll to position [274, 0]
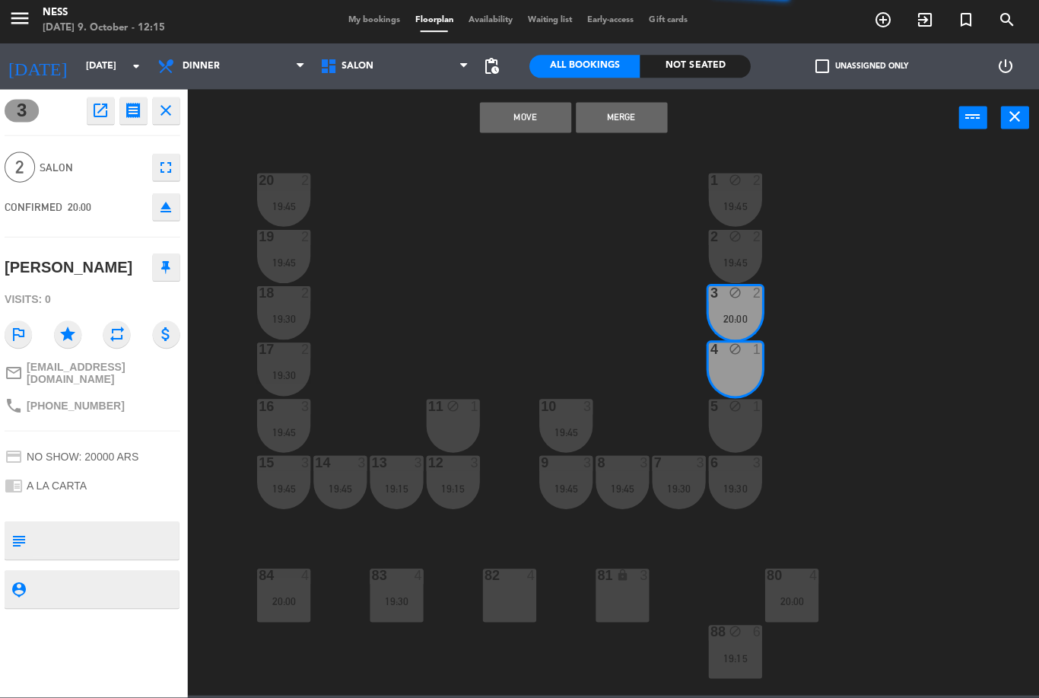
click at [643, 118] on button "Merge" at bounding box center [622, 119] width 91 height 30
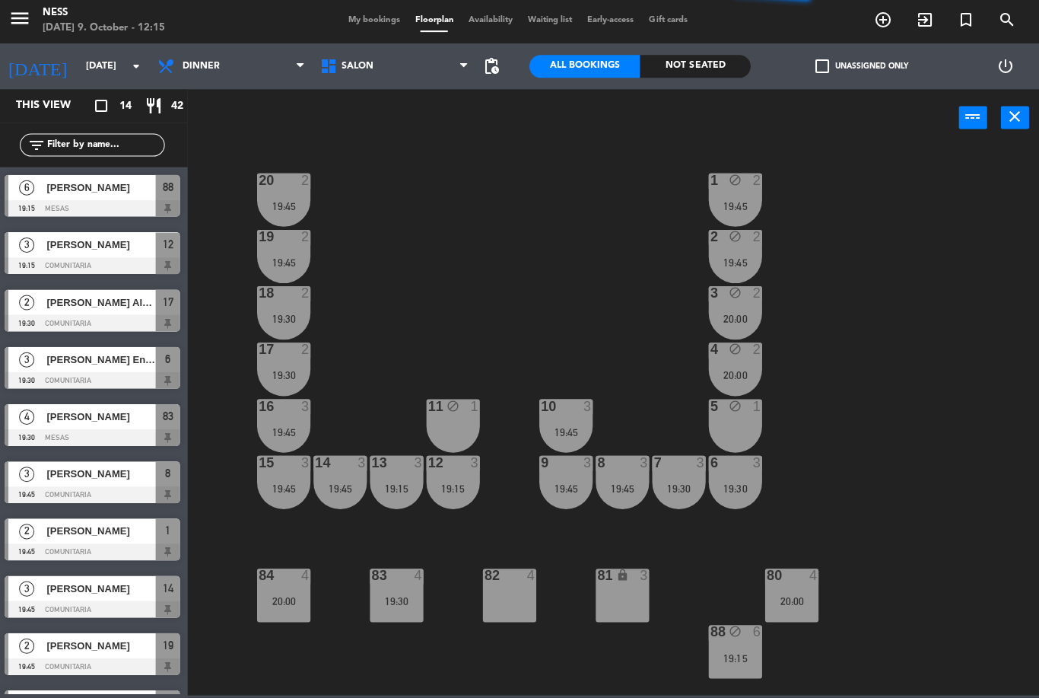
scroll to position [58, 0]
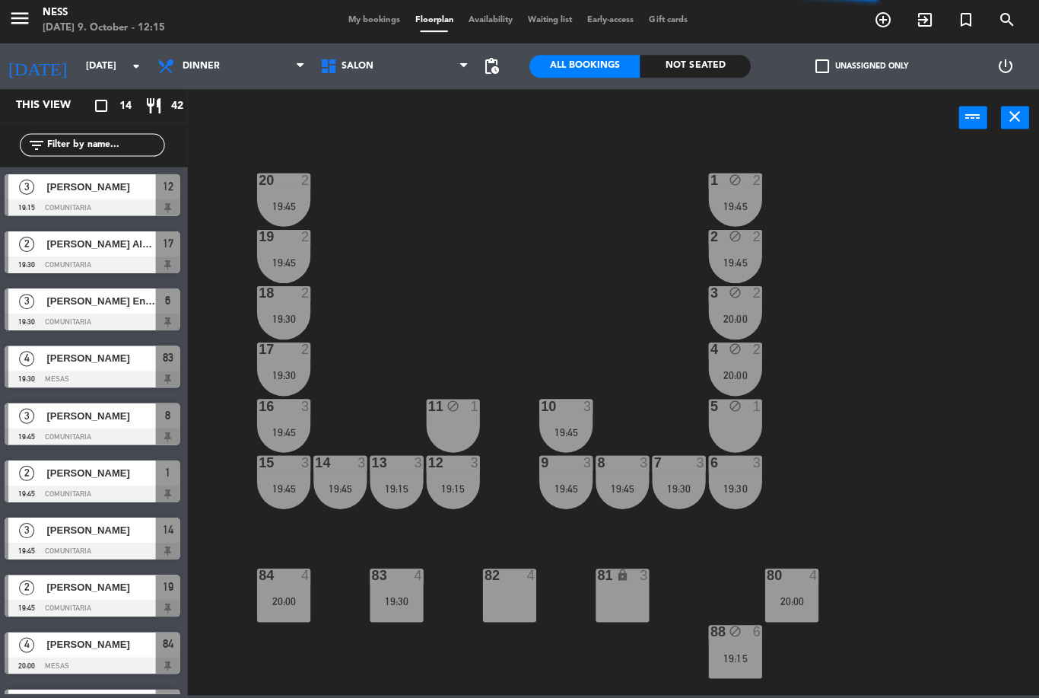
click at [507, 609] on div "82 4" at bounding box center [511, 595] width 53 height 53
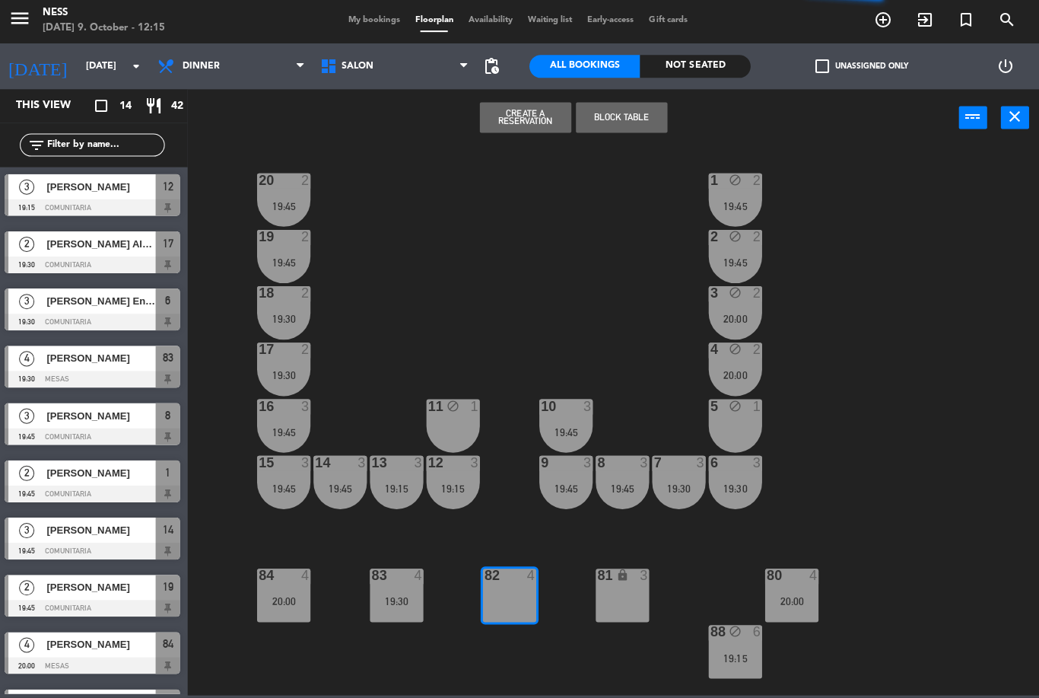
click at [635, 116] on button "Block Table" at bounding box center [622, 119] width 91 height 30
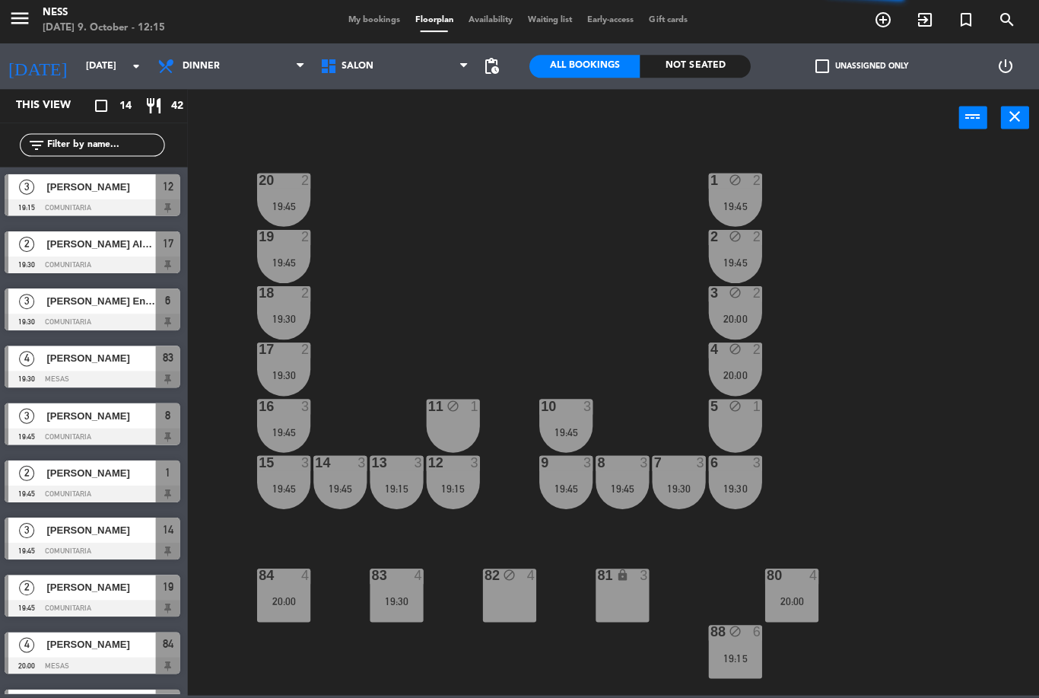
click at [928, 404] on div "20 2 19:45 1 block 2 19:45 19 2 19:45 2 block 2 19:45 18 2 19:30 3 block 2 20:0…" at bounding box center [620, 421] width 838 height 547
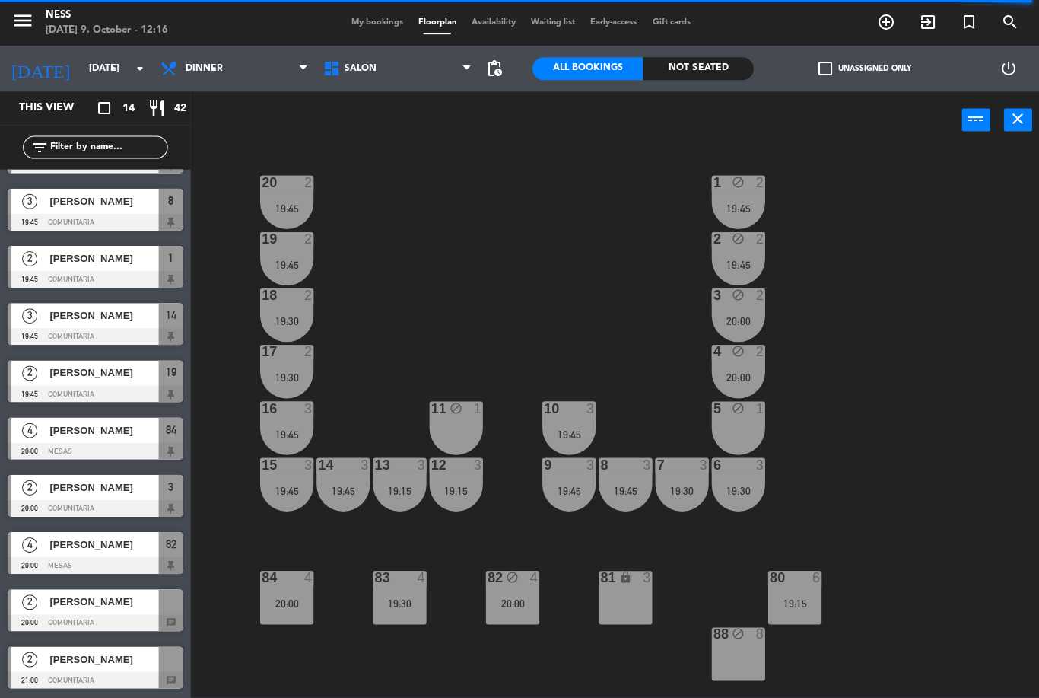
scroll to position [274, 0]
click at [743, 487] on div "19:30" at bounding box center [736, 489] width 53 height 11
click at [917, 409] on div "20 2 19:45 1 block 2 19:45 19 2 19:45 2 block 2 19:45 18 2 19:30 3 block 2 20:0…" at bounding box center [620, 421] width 838 height 547
click at [464, 476] on div "12 3 19:15" at bounding box center [454, 482] width 53 height 53
click at [1010, 391] on div "20 2 19:45 1 block 2 19:45 19 2 19:45 2 block 2 19:45 18 2 19:30 3 block 2 20:0…" at bounding box center [620, 421] width 838 height 547
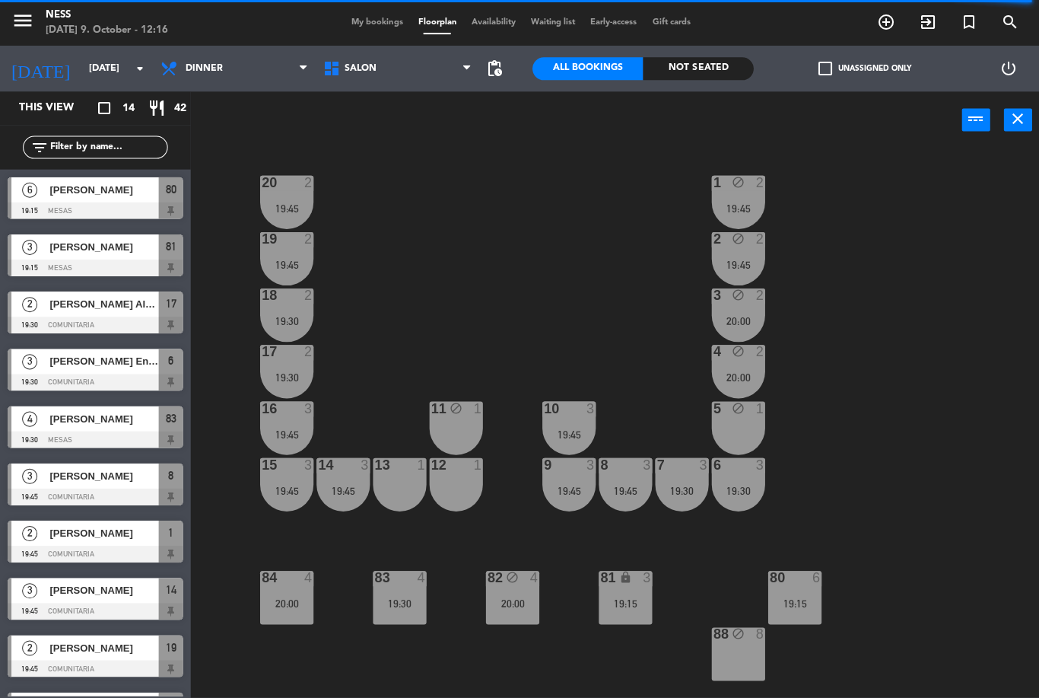
click at [402, 494] on div "13 1" at bounding box center [398, 482] width 53 height 53
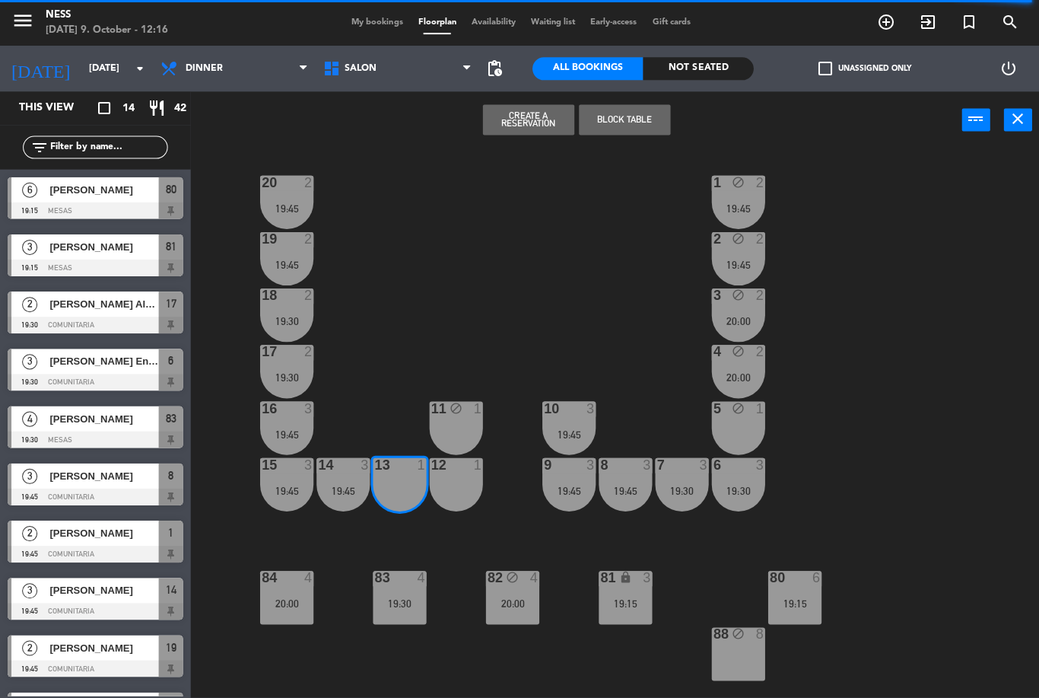
click at [644, 116] on button "Block Table" at bounding box center [622, 119] width 91 height 30
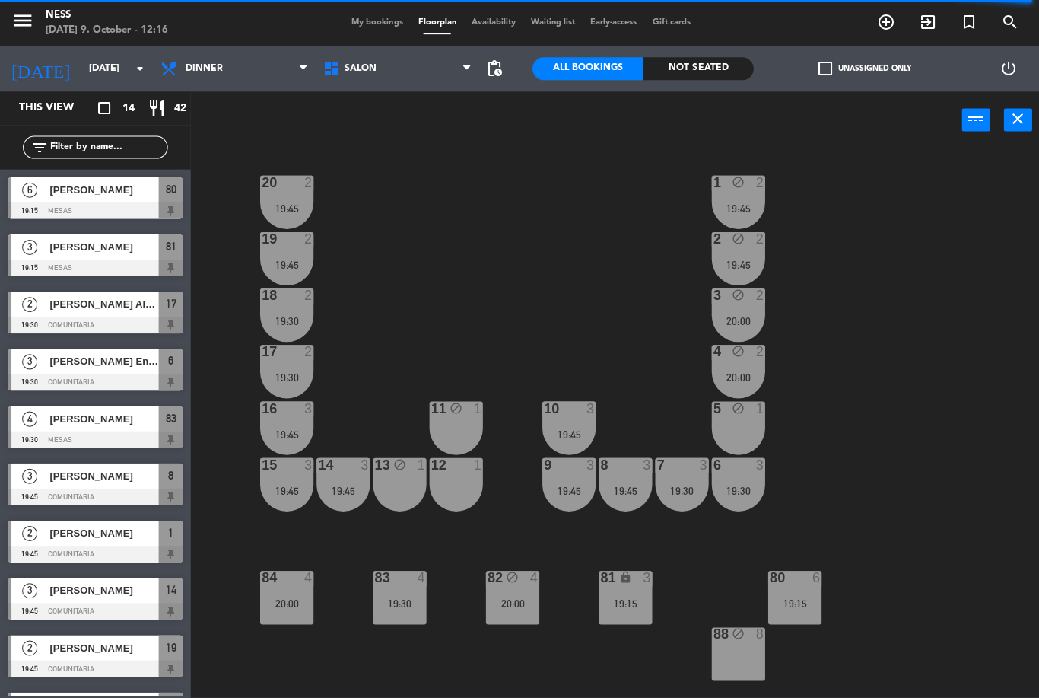
click at [468, 421] on div "11 block 1" at bounding box center [454, 426] width 53 height 53
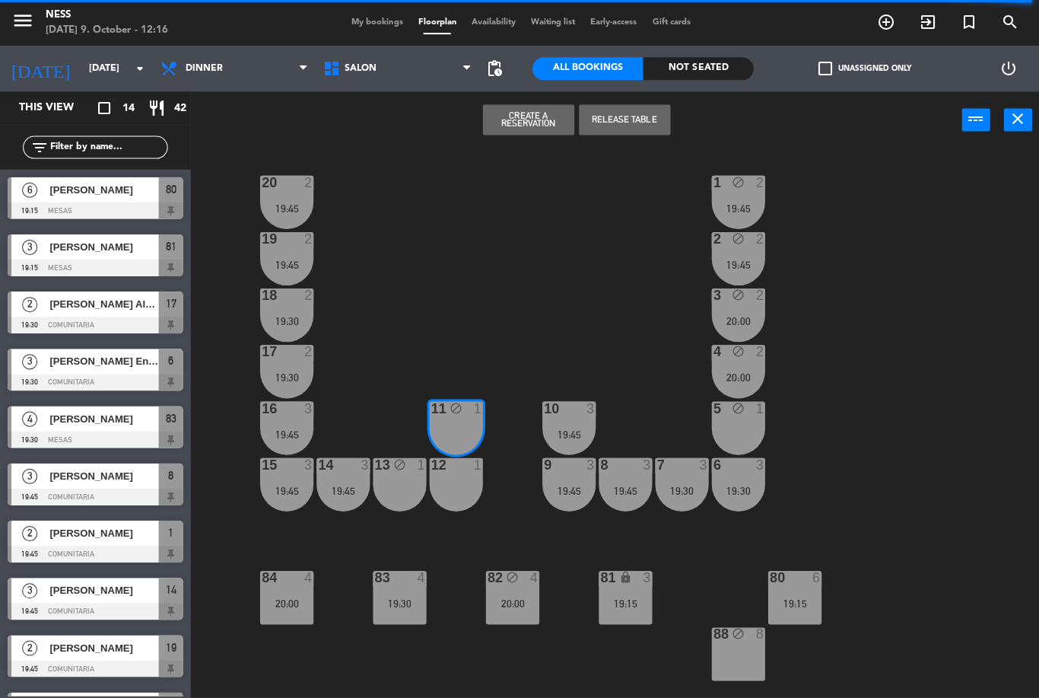
click at [637, 112] on button "Release Table" at bounding box center [622, 119] width 91 height 30
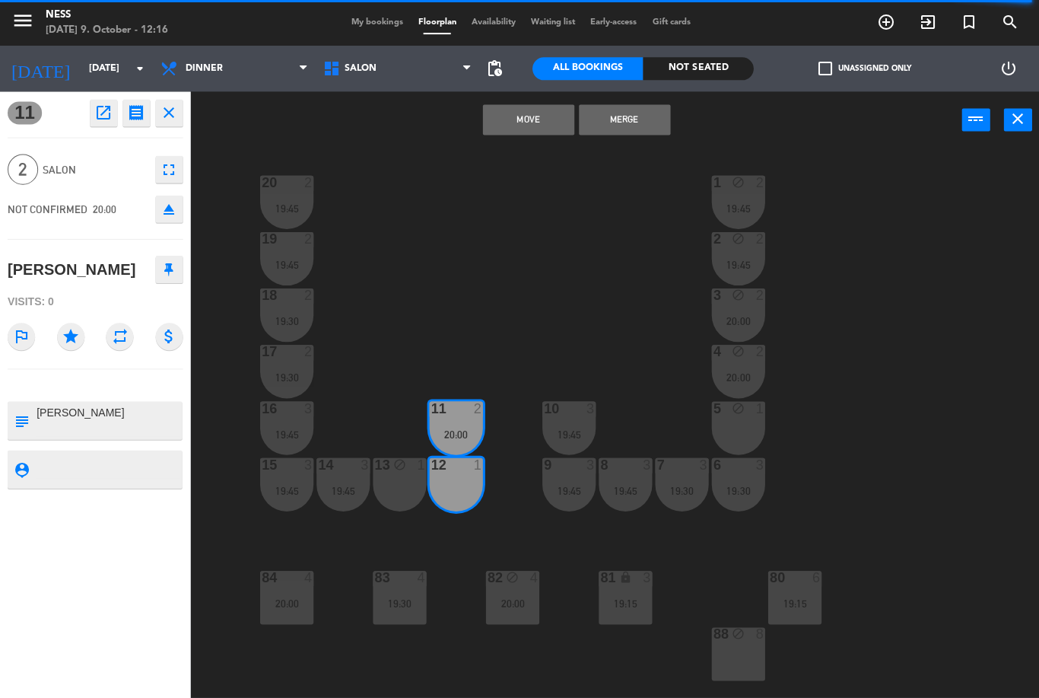
click at [655, 111] on button "Merge" at bounding box center [622, 119] width 91 height 30
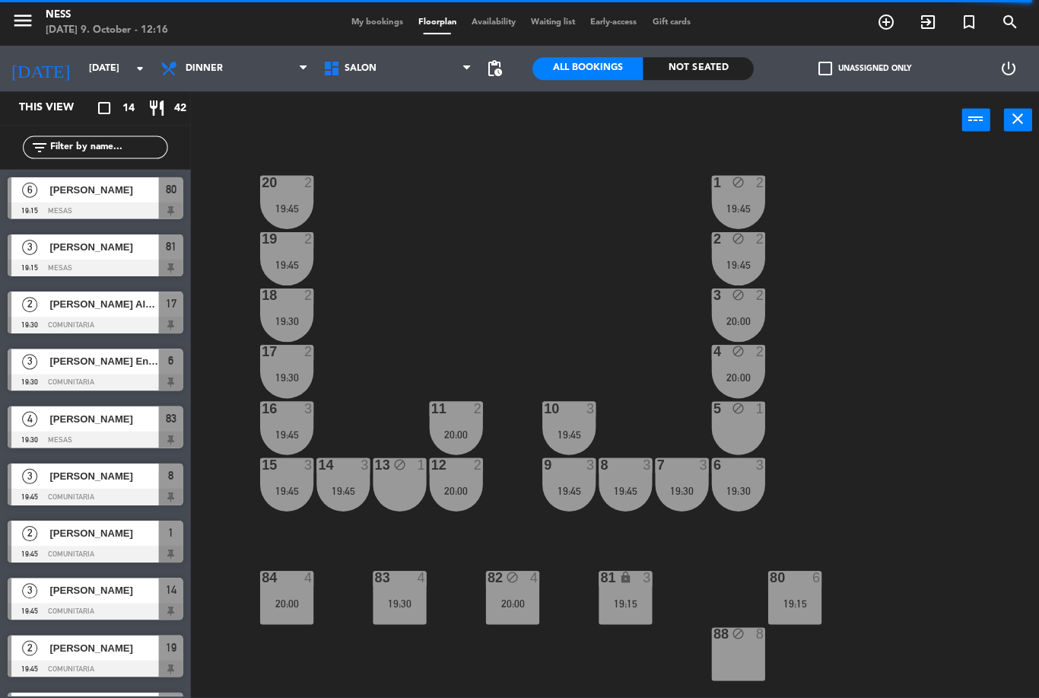
scroll to position [172, 0]
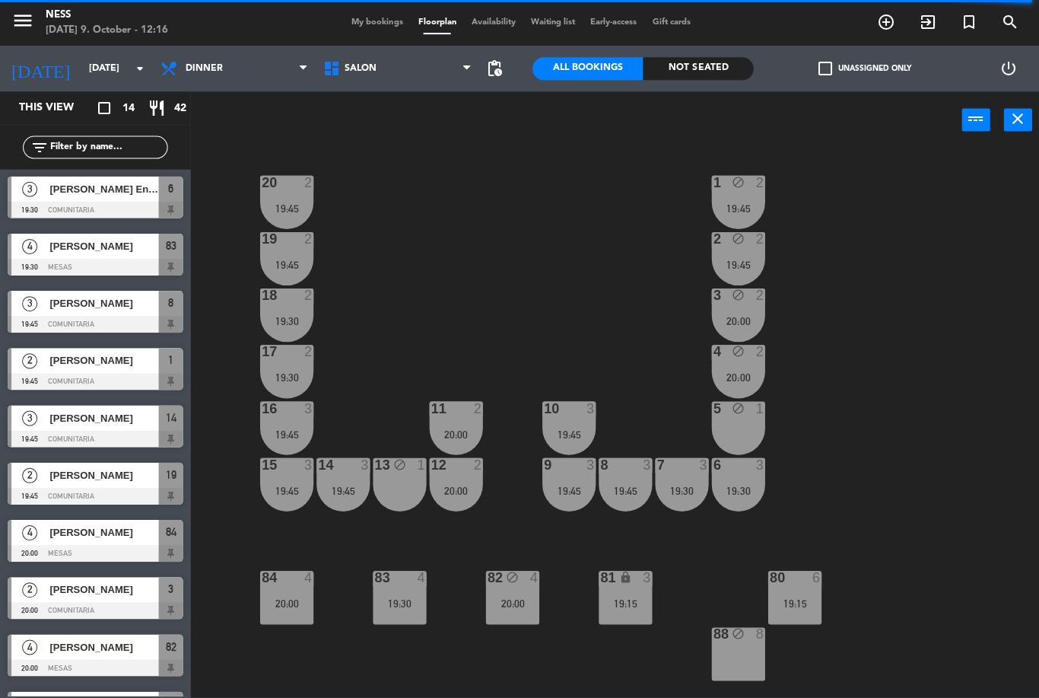
click at [895, 466] on div "20 2 19:45 1 block 2 19:45 19 2 19:45 2 block 2 19:45 18 2 19:30 3 block 2 20:0…" at bounding box center [620, 421] width 838 height 547
click at [486, 234] on div "20 2 19:45 1 block 2 19:45 19 2 19:45 2 block 2 19:45 18 2 19:30 3 block 2 20:0…" at bounding box center [620, 421] width 838 height 547
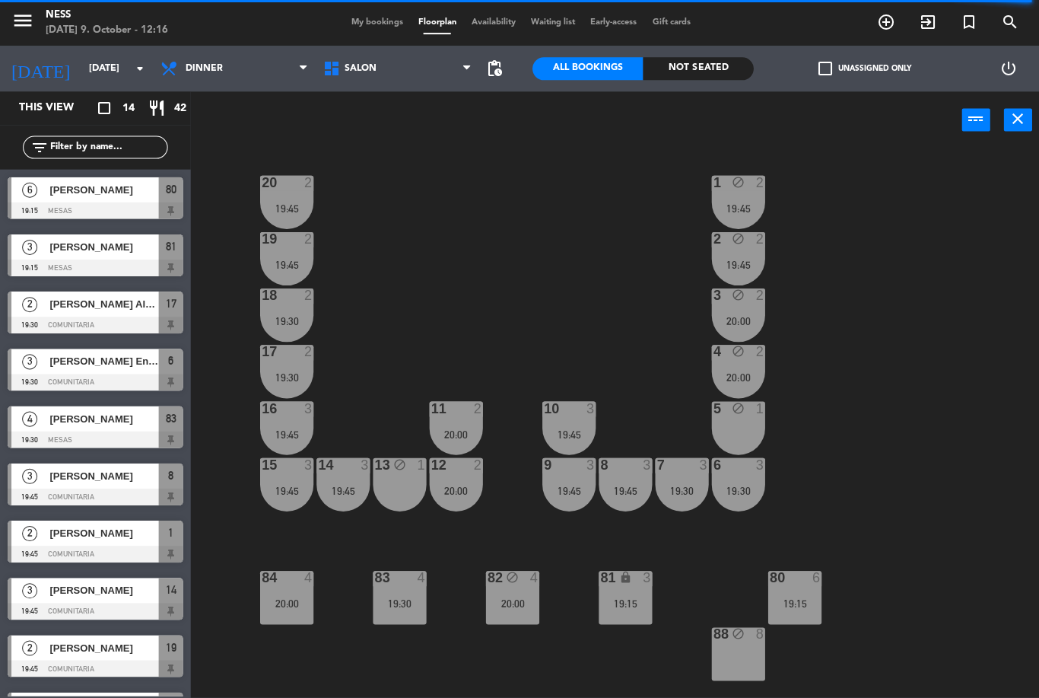
scroll to position [0, 0]
click at [110, 62] on input "[DATE]" at bounding box center [145, 69] width 129 height 26
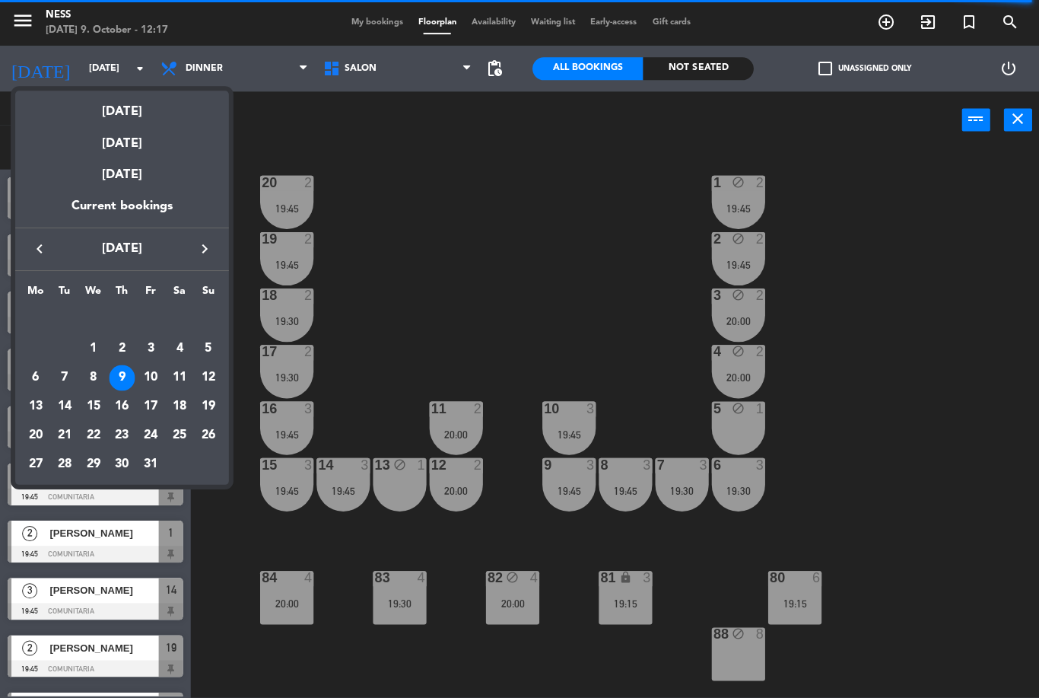
click at [68, 400] on div "14" at bounding box center [65, 405] width 26 height 26
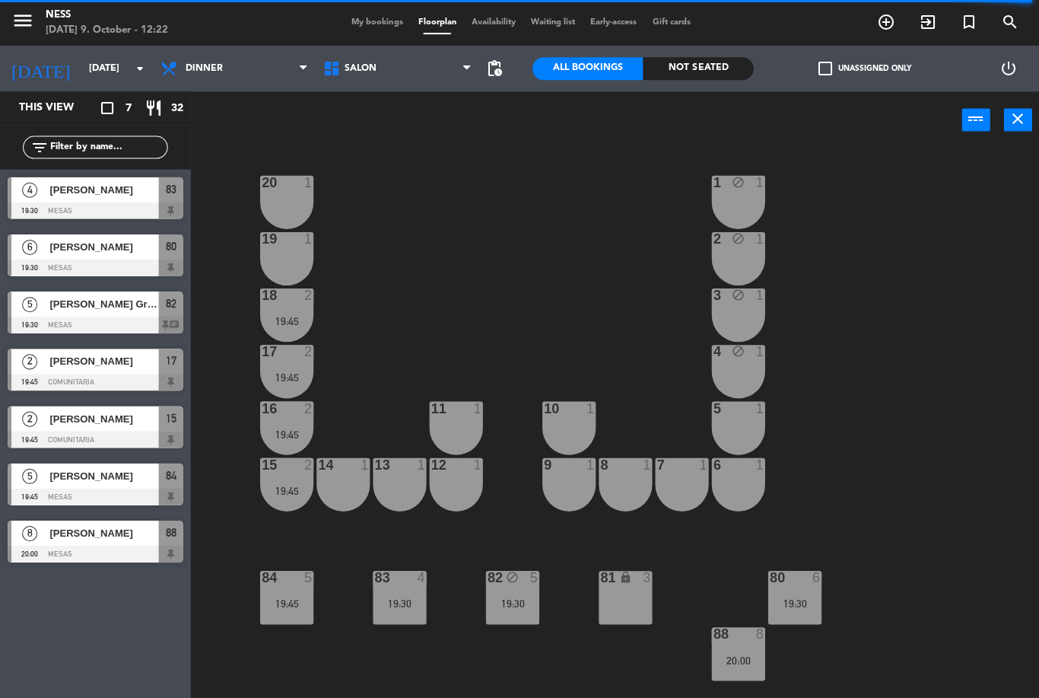
click at [103, 64] on input "[DATE]" at bounding box center [145, 69] width 129 height 26
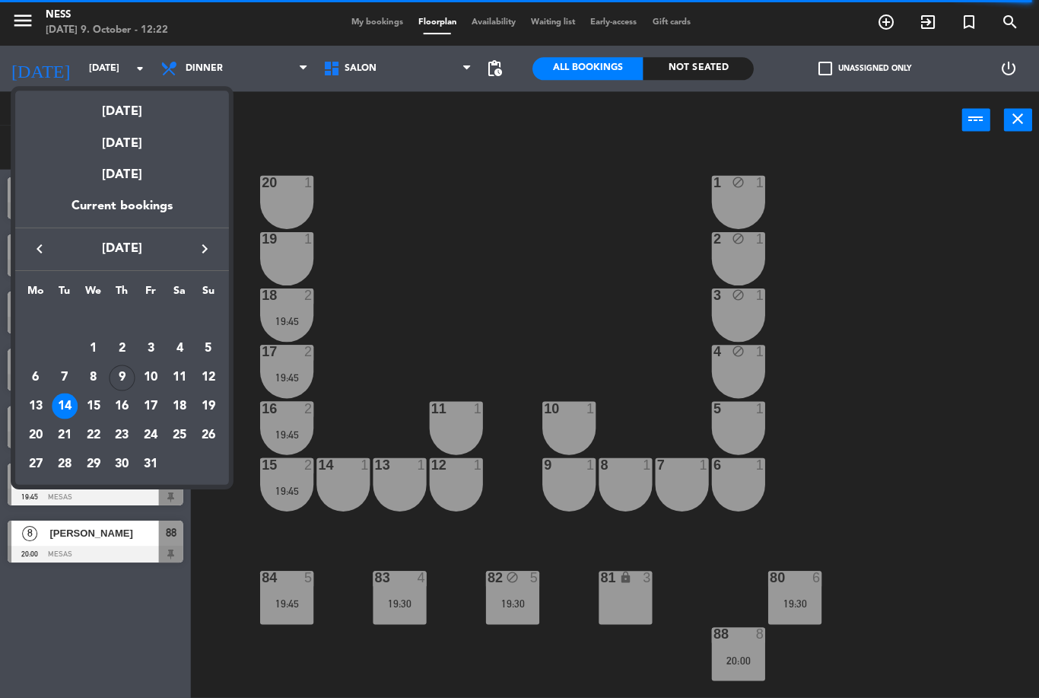
click at [128, 116] on div "[DATE]" at bounding box center [121, 106] width 213 height 31
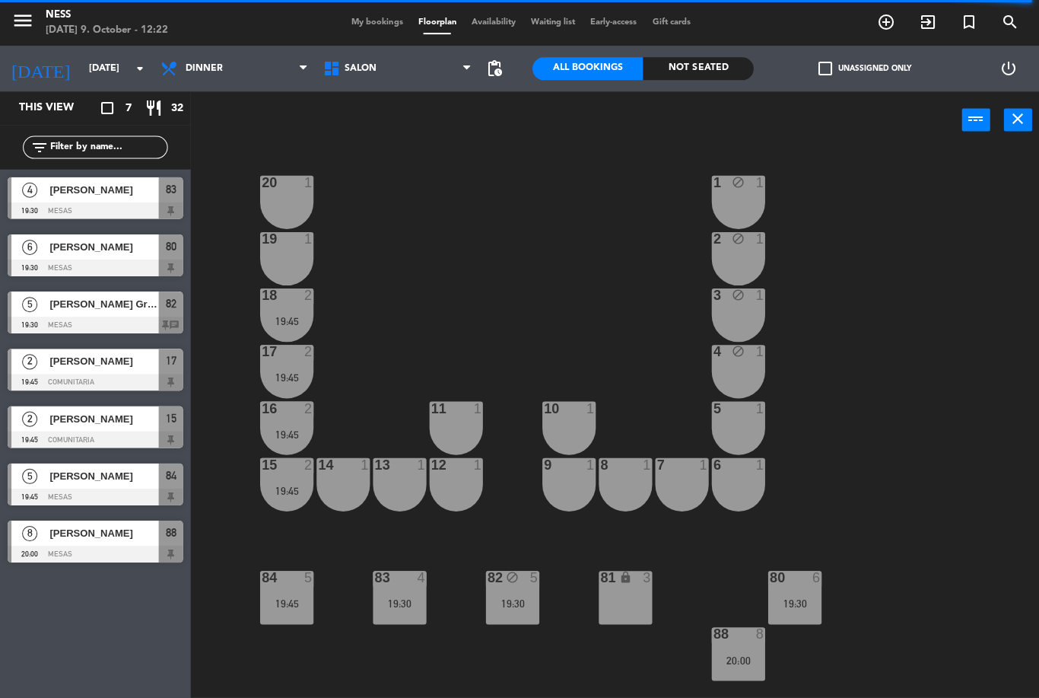
type input "[DATE]"
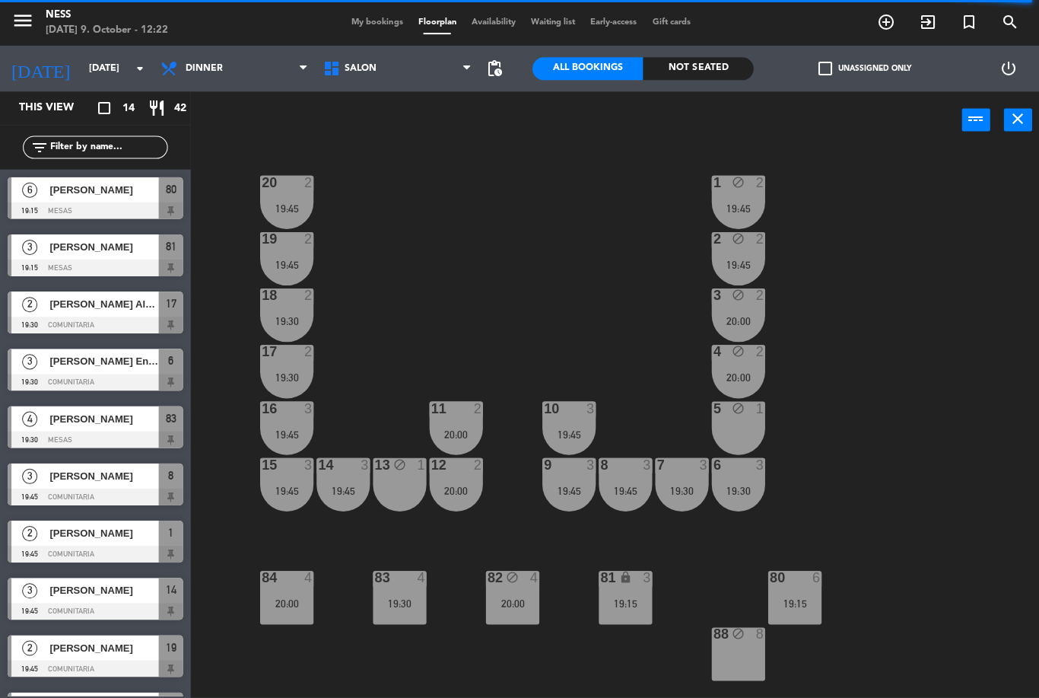
click at [788, 601] on div "19:15" at bounding box center [792, 601] width 53 height 11
click at [895, 607] on div "20 2 19:45 1 block 2 19:45 19 2 19:45 2 block 2 19:45 18 2 19:30 3 block 2 20:0…" at bounding box center [620, 421] width 838 height 547
click at [1004, 21] on icon "search" at bounding box center [1007, 22] width 18 height 18
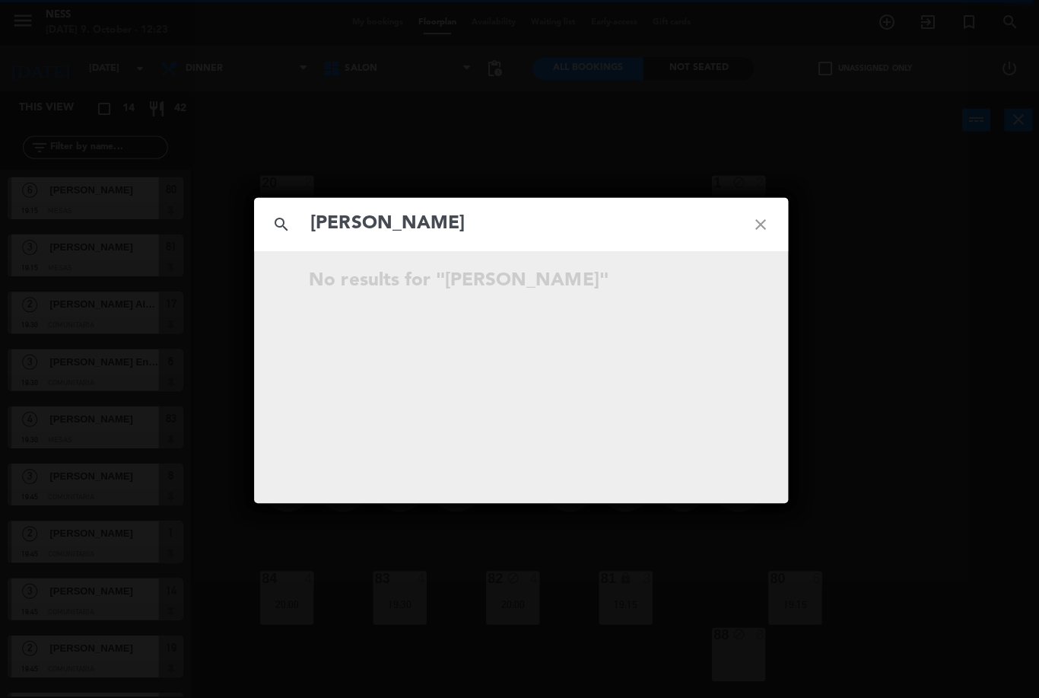
type input "[PERSON_NAME]"
click at [743, 220] on icon "close" at bounding box center [758, 223] width 55 height 55
click at [759, 215] on icon "close" at bounding box center [758, 223] width 55 height 55
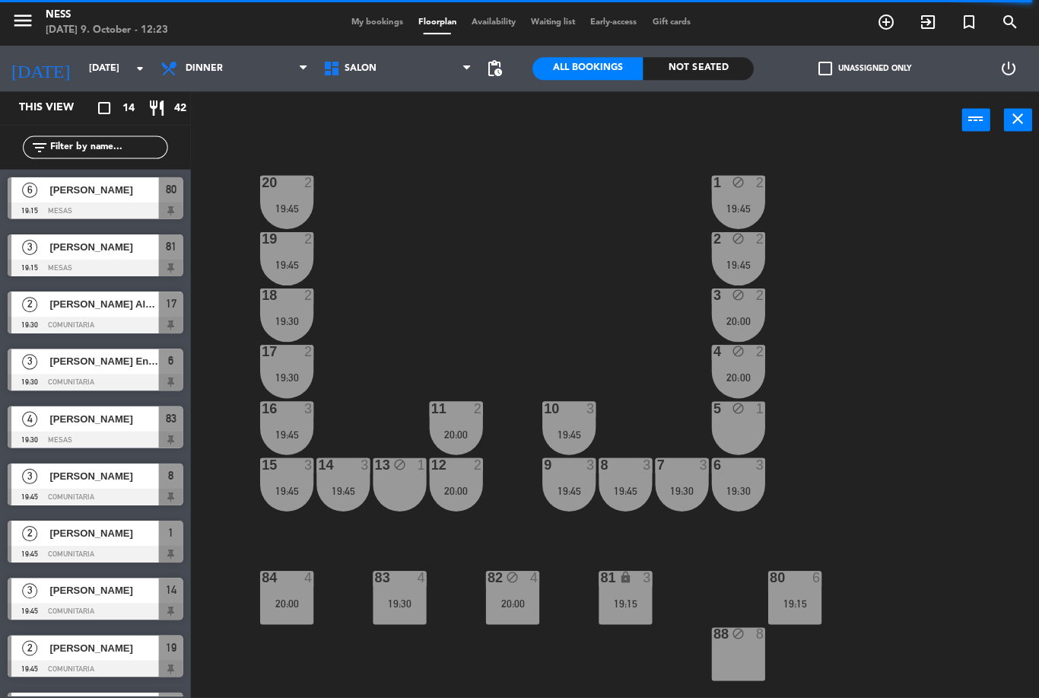
click at [115, 71] on input "[DATE]" at bounding box center [145, 69] width 129 height 26
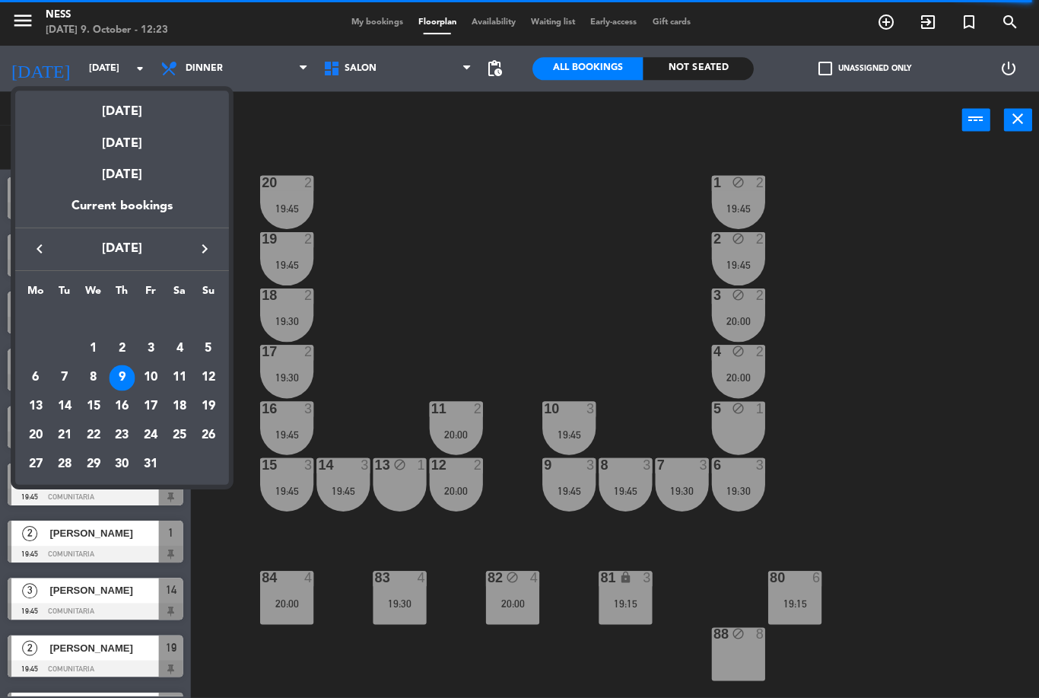
click at [333, 127] on div at bounding box center [519, 349] width 1039 height 698
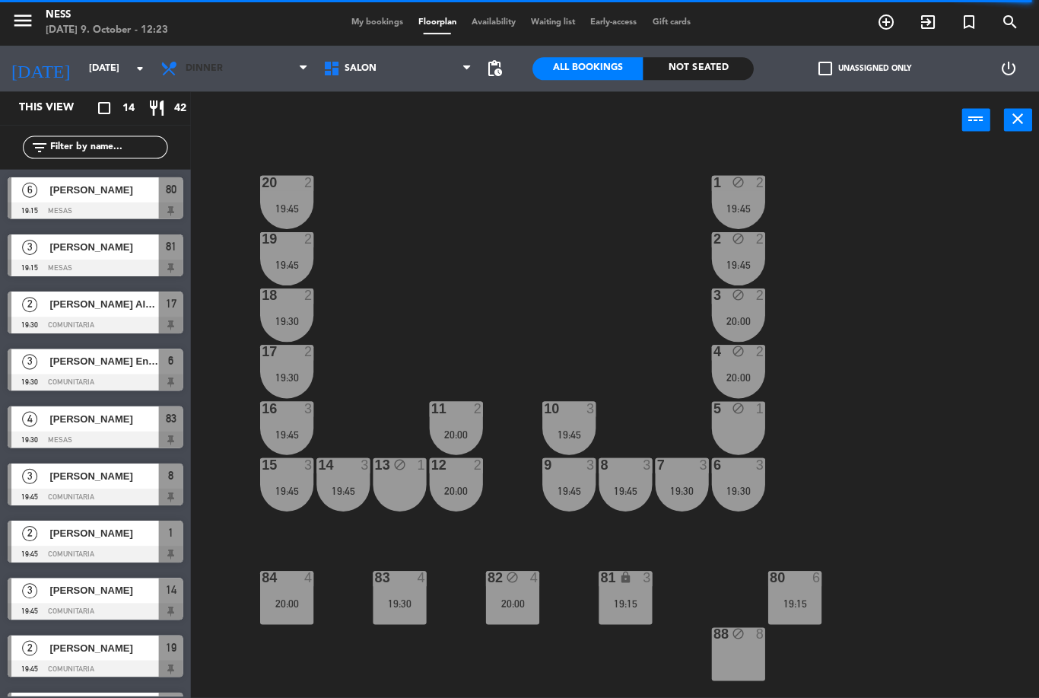
click at [211, 66] on span "Dinner" at bounding box center [203, 68] width 37 height 11
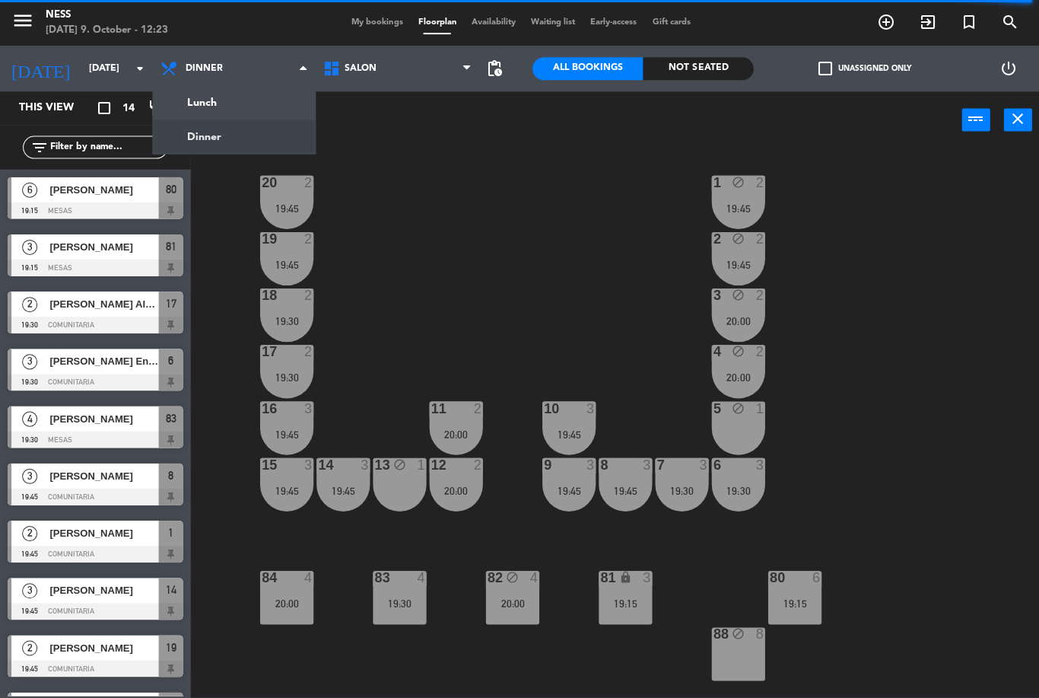
click at [225, 134] on ng-component "menu Ness [DATE] 9. October - 12:23 My bookings Floorplan Availability Waiting …" at bounding box center [519, 347] width 1039 height 695
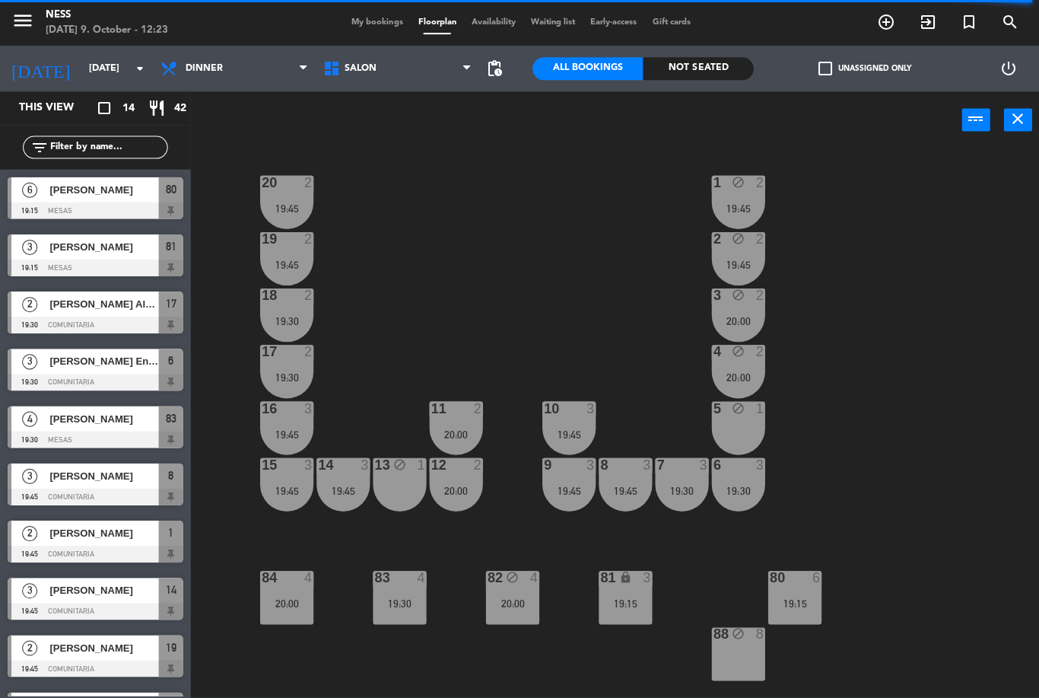
click at [228, 64] on span "Dinner" at bounding box center [233, 68] width 163 height 33
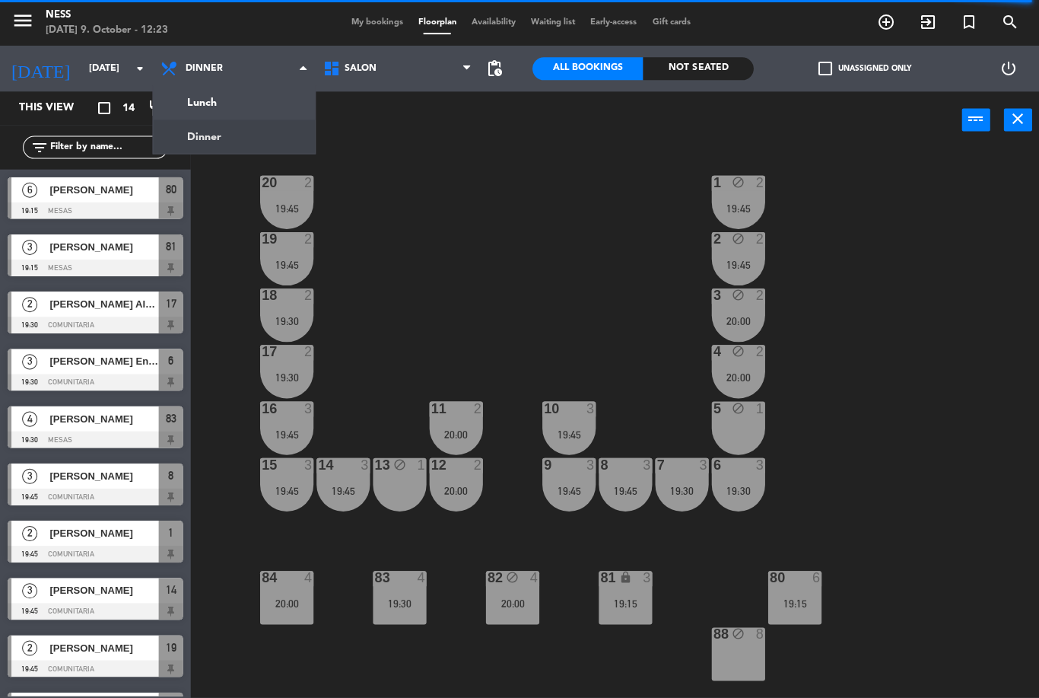
click at [227, 103] on ng-component "menu Ness [DATE] 9. October - 12:23 My bookings Floorplan Availability Waiting …" at bounding box center [519, 347] width 1039 height 695
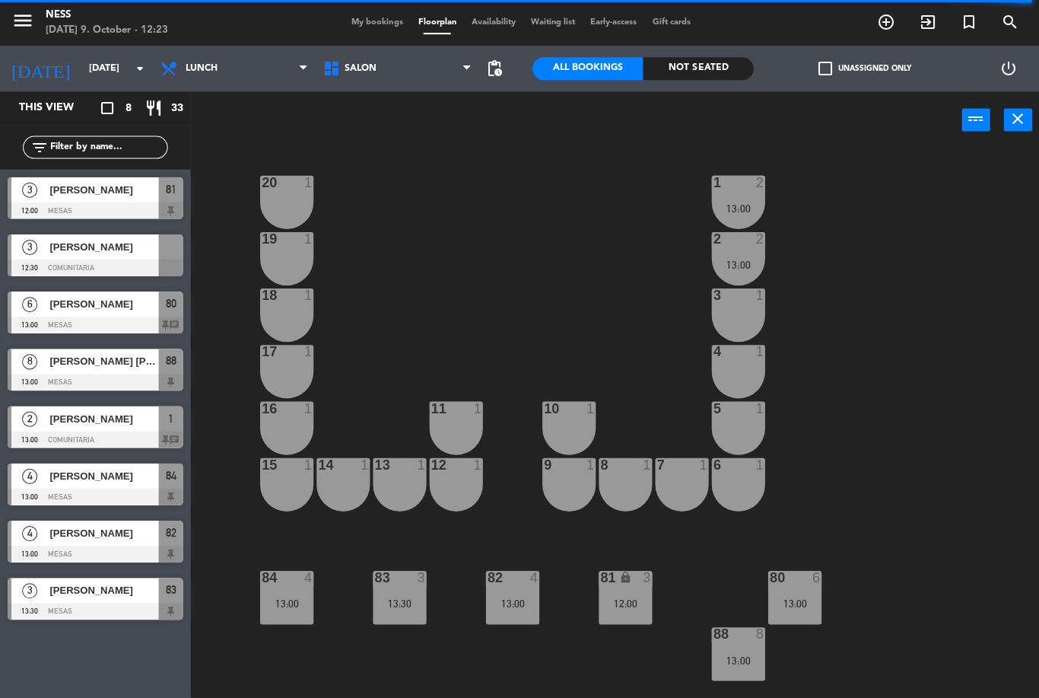
click at [131, 363] on span "[PERSON_NAME] [PERSON_NAME]" at bounding box center [103, 360] width 109 height 16
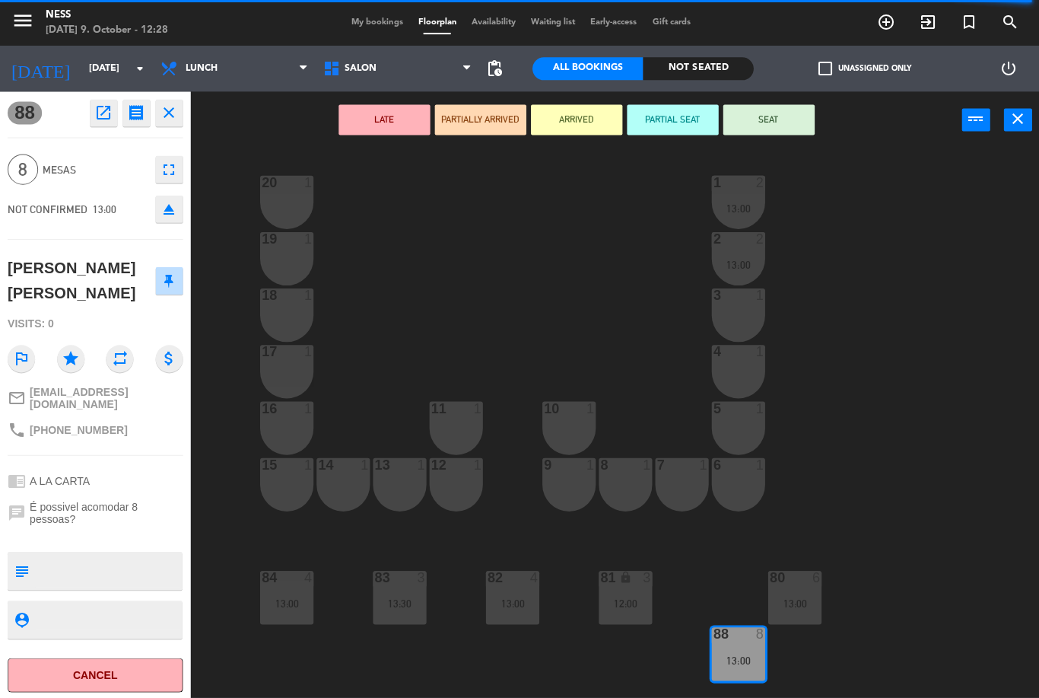
click at [101, 116] on icon "open_in_new" at bounding box center [103, 112] width 18 height 18
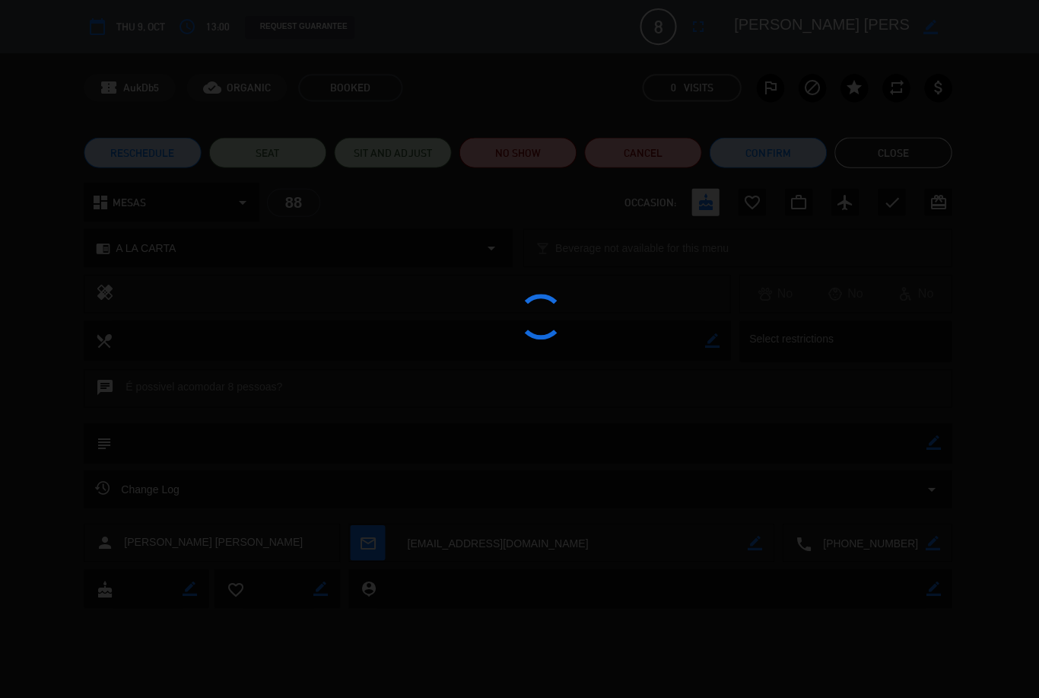
click at [715, 434] on div at bounding box center [519, 349] width 1039 height 698
click at [717, 469] on div at bounding box center [519, 349] width 1039 height 698
click at [750, 365] on div at bounding box center [519, 349] width 1039 height 698
